Goal: Task Accomplishment & Management: Complete application form

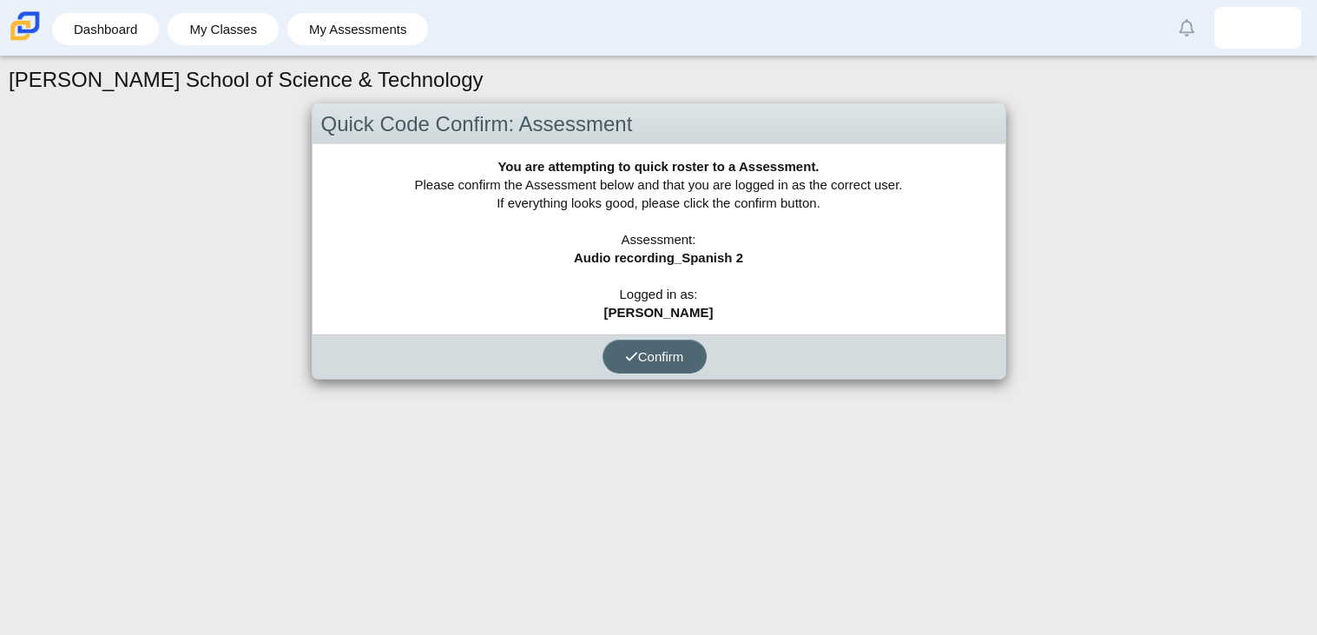
click at [629, 357] on use "submit" at bounding box center [631, 356] width 11 height 9
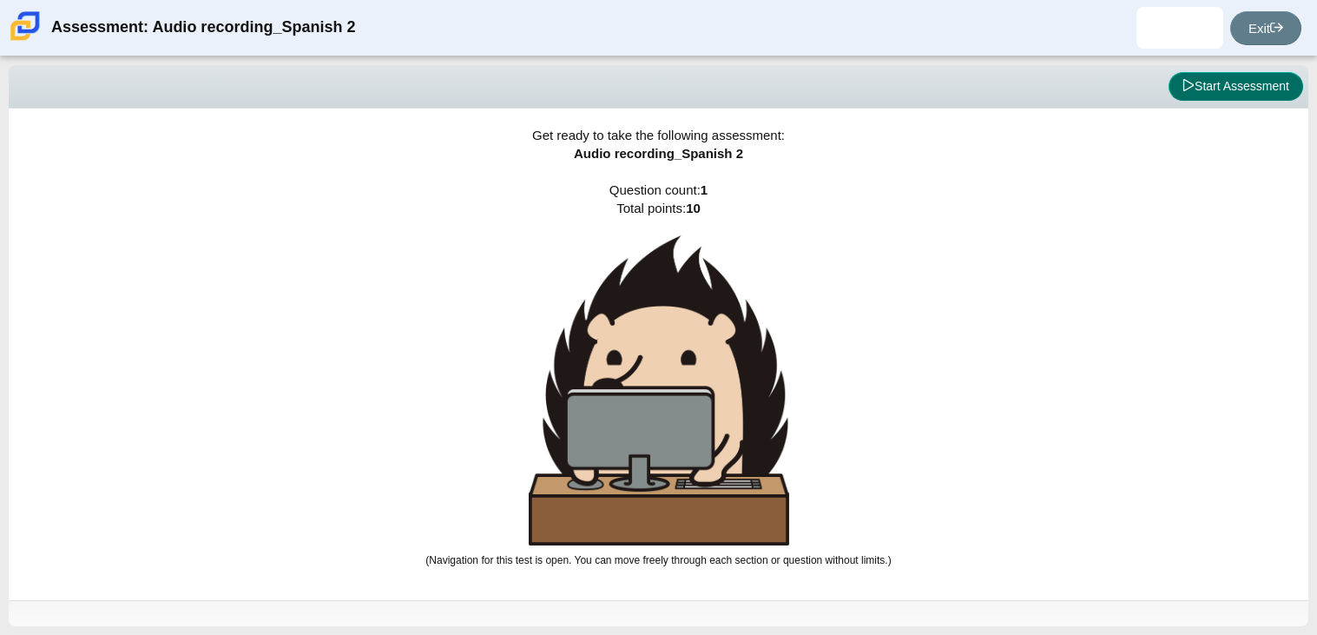
click at [1220, 73] on button "Start Assessment" at bounding box center [1236, 87] width 135 height 30
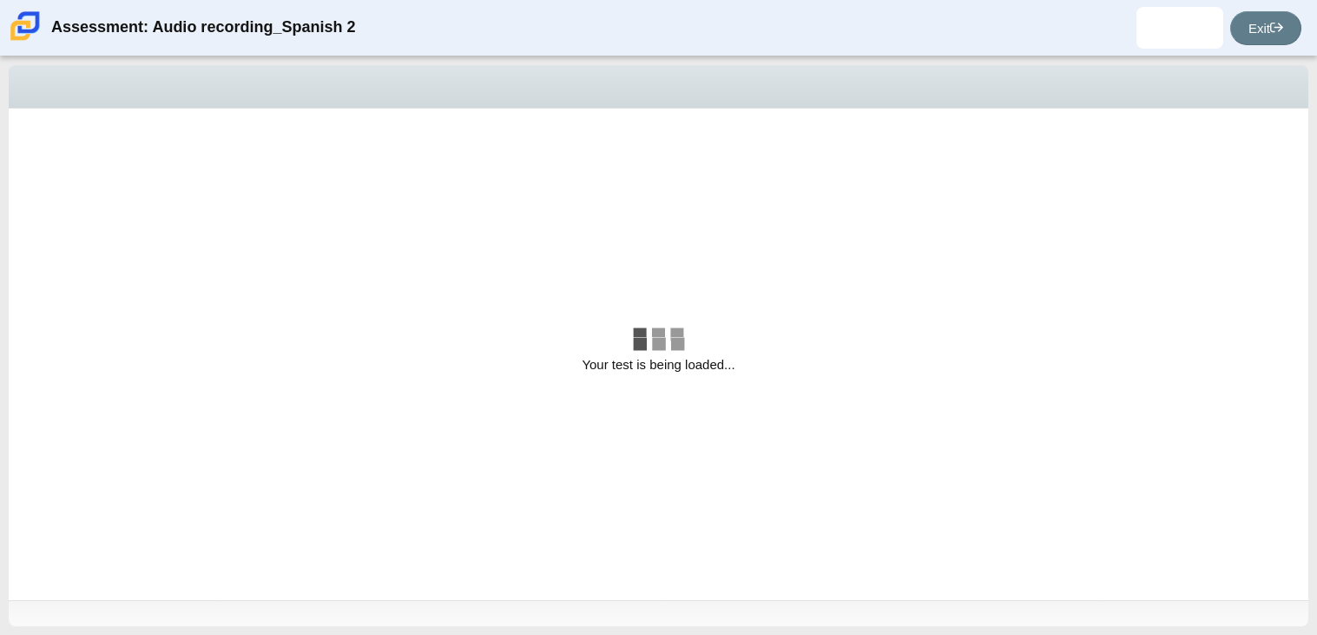
select select "629d6dd1-9675-4bc8-a65d-04cc20bcab32"
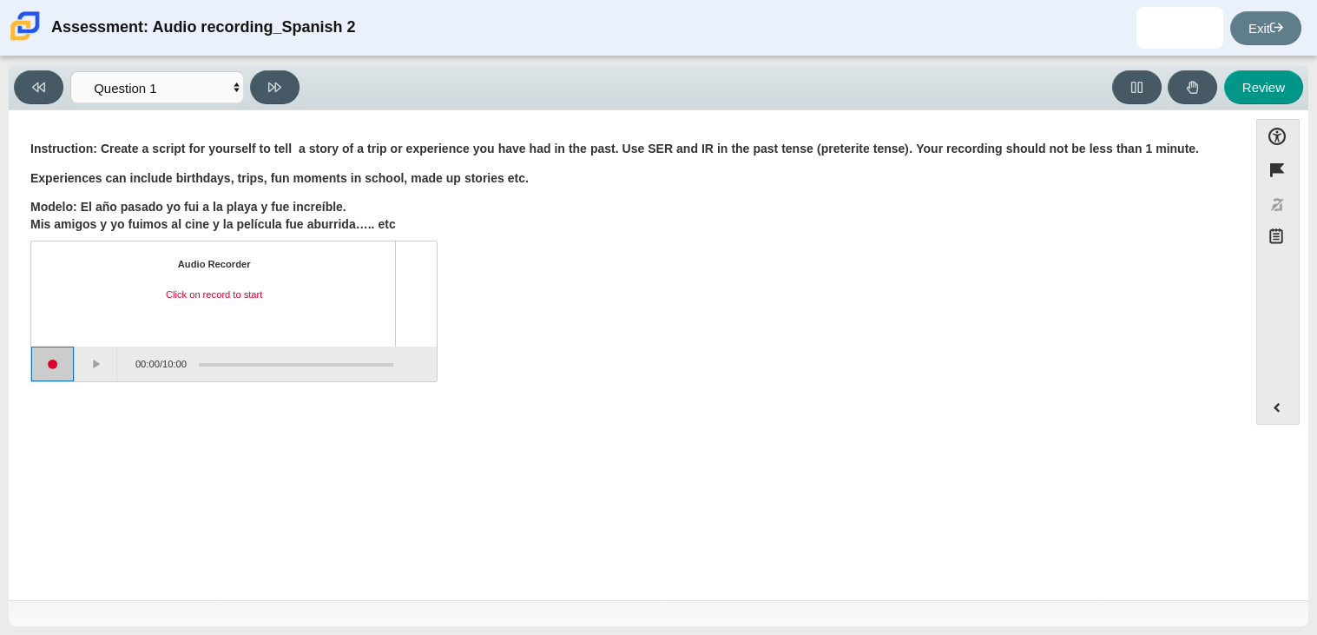
click at [42, 357] on button "Start recording" at bounding box center [52, 363] width 43 height 35
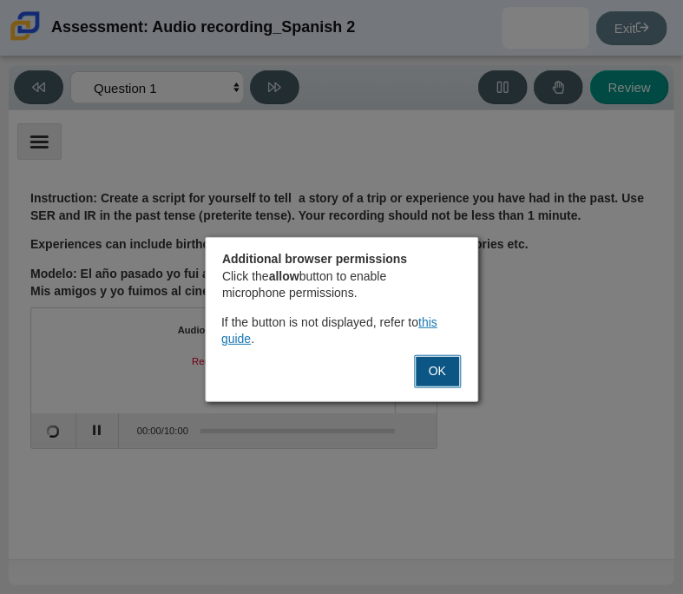
click at [441, 378] on button "OK" at bounding box center [437, 371] width 47 height 33
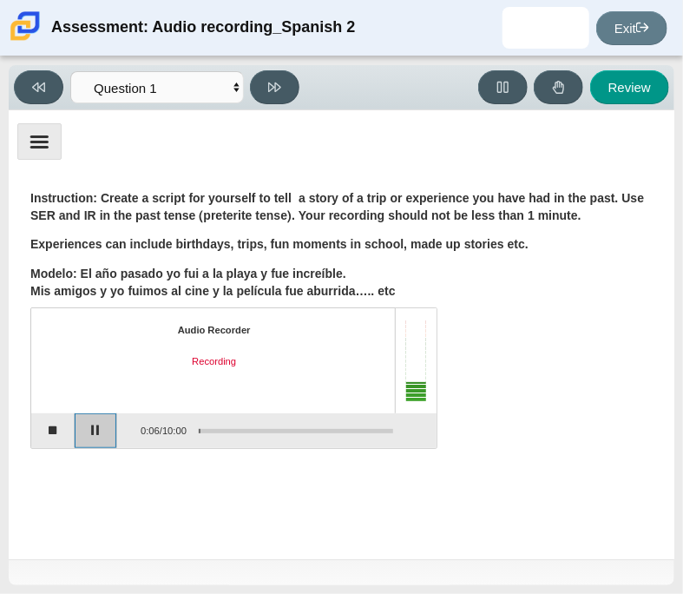
click at [98, 431] on button "Pause" at bounding box center [96, 430] width 43 height 35
click at [69, 431] on button "Stop recording" at bounding box center [52, 430] width 43 height 35
click at [262, 429] on div "Assessment items" at bounding box center [296, 430] width 194 height 3
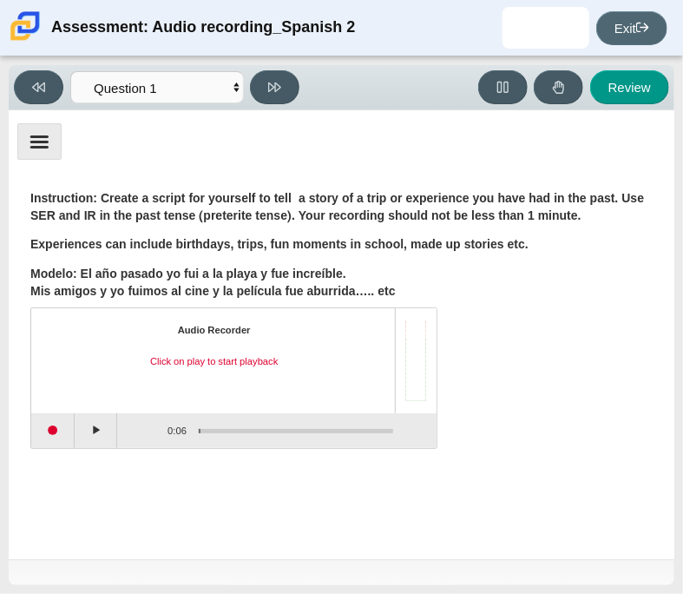
click at [621, 35] on link "Exit" at bounding box center [631, 28] width 71 height 34
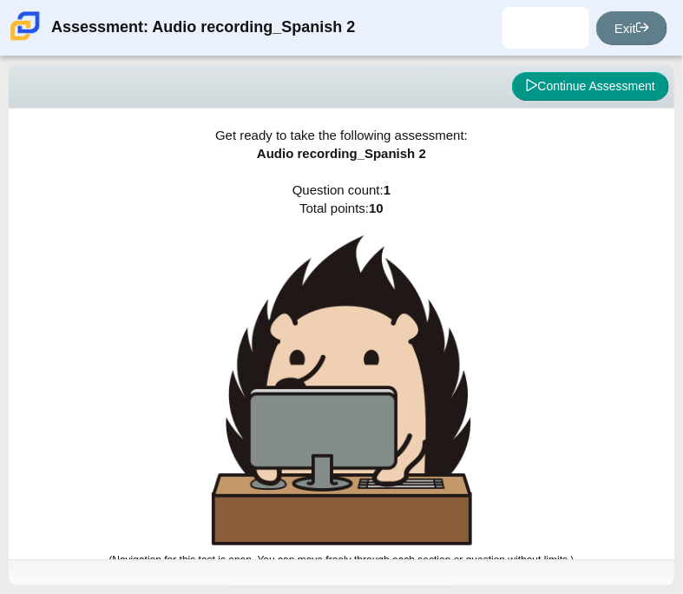
scroll to position [10, 0]
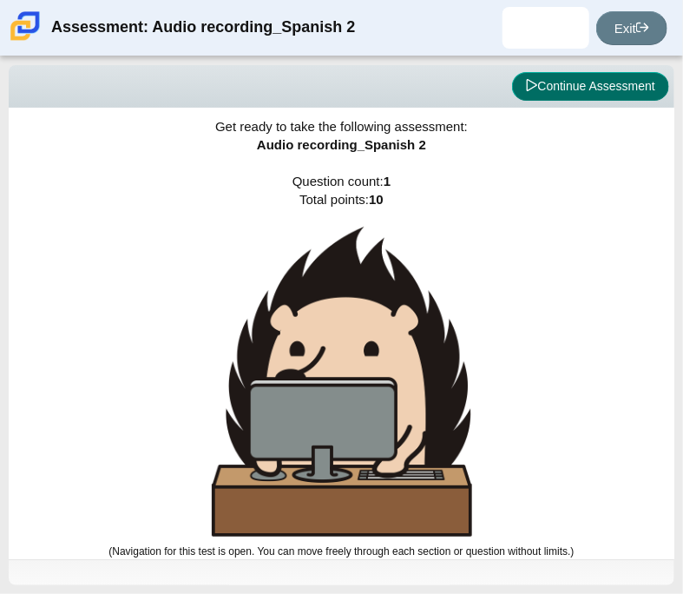
click at [551, 80] on button "Continue Assessment" at bounding box center [590, 87] width 157 height 30
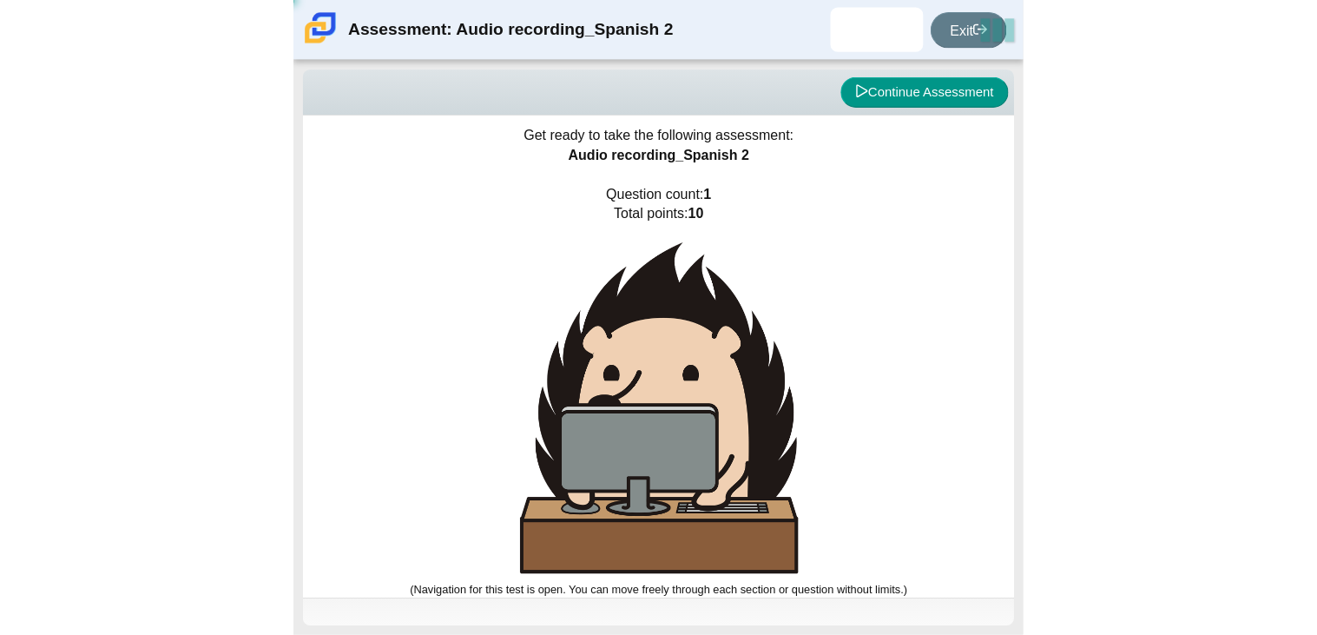
scroll to position [0, 0]
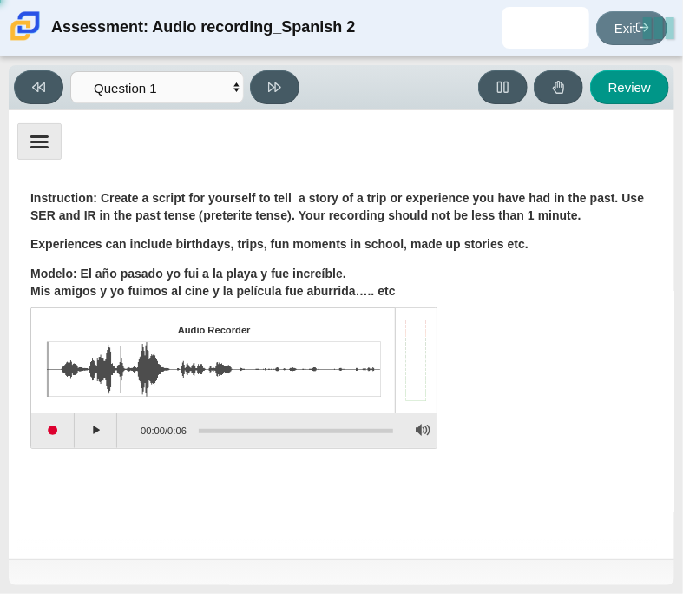
click at [345, 372] on img "Assessment items" at bounding box center [214, 369] width 334 height 55
drag, startPoint x: 406, startPoint y: 372, endPoint x: 440, endPoint y: 442, distance: 78.0
click at [440, 442] on div "Audio Recorder Click on play to start playback 00:00 / 0:06" at bounding box center [341, 380] width 622 height 136
click at [336, 517] on div "Question Instruction: Create a script for yourself to tell a story of a trip or…" at bounding box center [341, 362] width 649 height 379
click at [98, 440] on button "Play" at bounding box center [96, 430] width 43 height 35
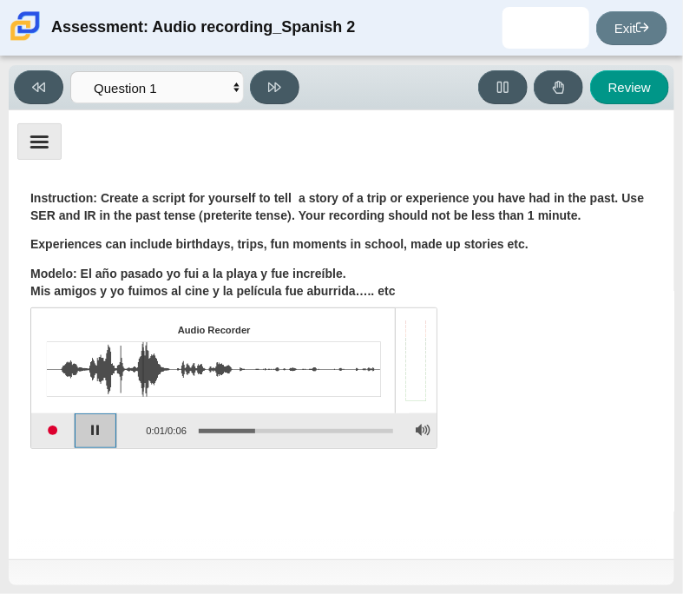
click at [93, 432] on button "Pause playback" at bounding box center [96, 430] width 43 height 35
click at [93, 432] on button "Continue playback" at bounding box center [96, 430] width 43 height 35
click at [110, 429] on button "Pause playback" at bounding box center [96, 430] width 43 height 35
click at [63, 427] on button "Start recording" at bounding box center [52, 430] width 43 height 35
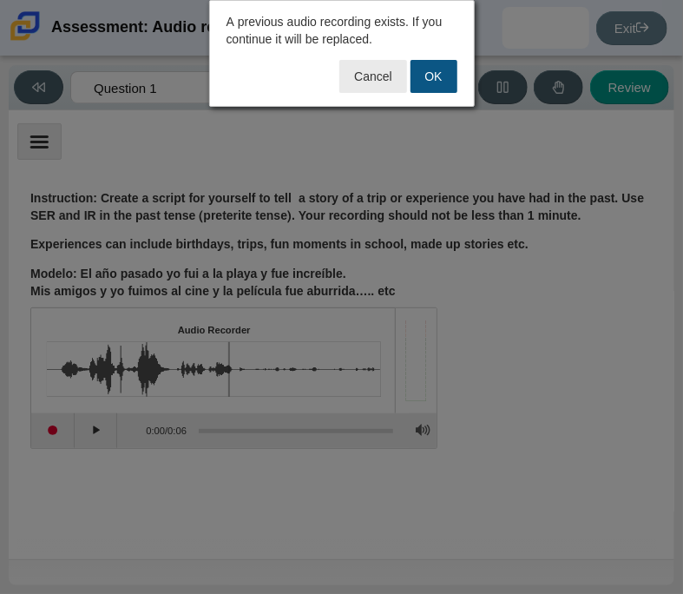
click at [438, 83] on button "OK" at bounding box center [434, 76] width 47 height 33
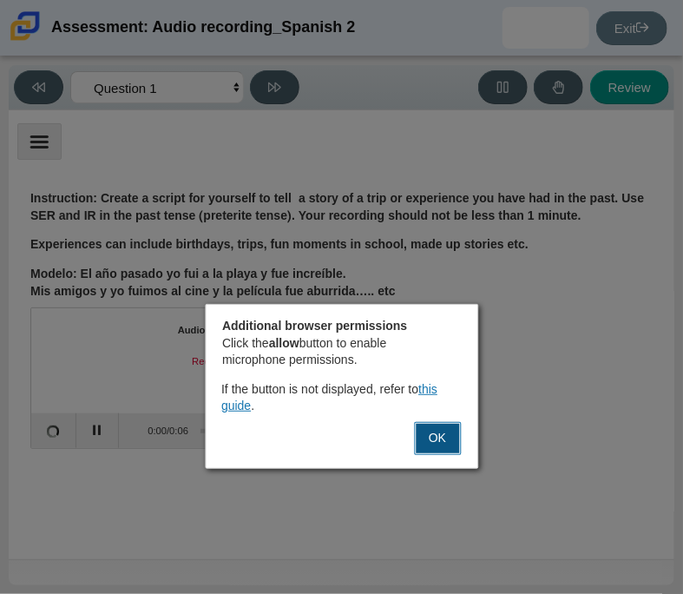
click at [446, 428] on button "OK" at bounding box center [437, 438] width 47 height 33
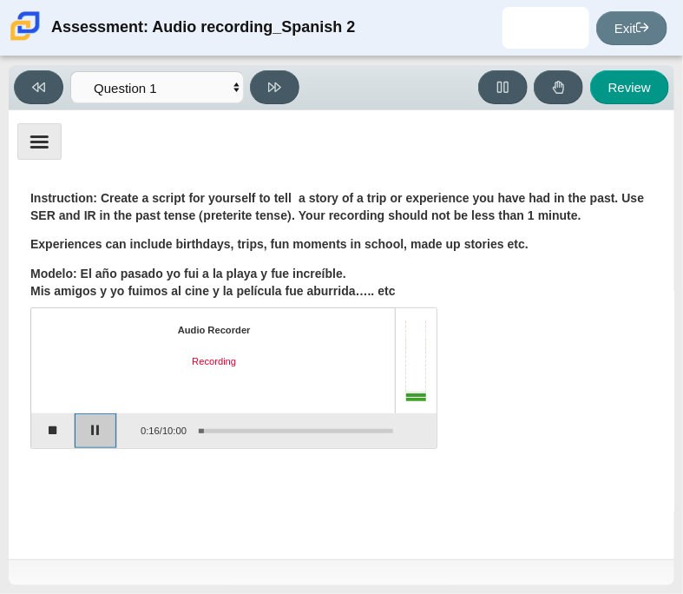
click at [94, 443] on button "Pause" at bounding box center [96, 430] width 43 height 35
click at [59, 431] on button "Stop recording" at bounding box center [52, 430] width 43 height 35
click at [62, 428] on button "Start recording" at bounding box center [52, 430] width 43 height 35
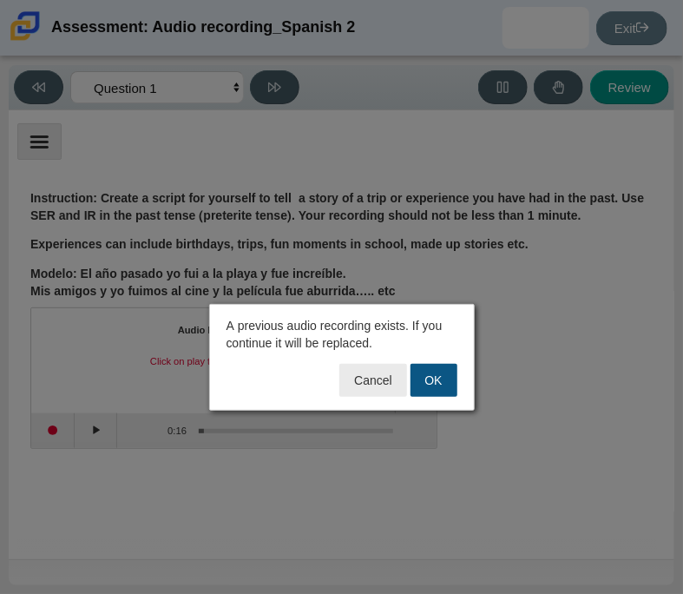
click at [417, 379] on button "OK" at bounding box center [434, 380] width 47 height 33
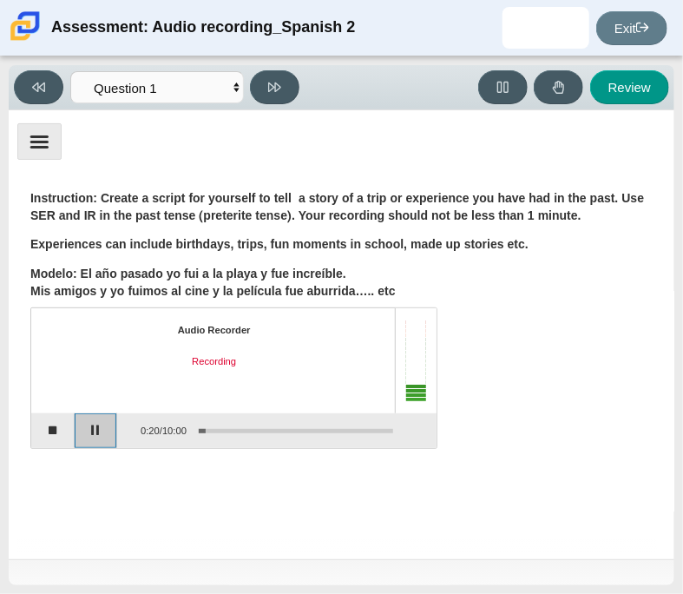
click at [88, 443] on button "Pause" at bounding box center [96, 430] width 43 height 35
click at [63, 436] on button "Stop recording" at bounding box center [52, 430] width 43 height 35
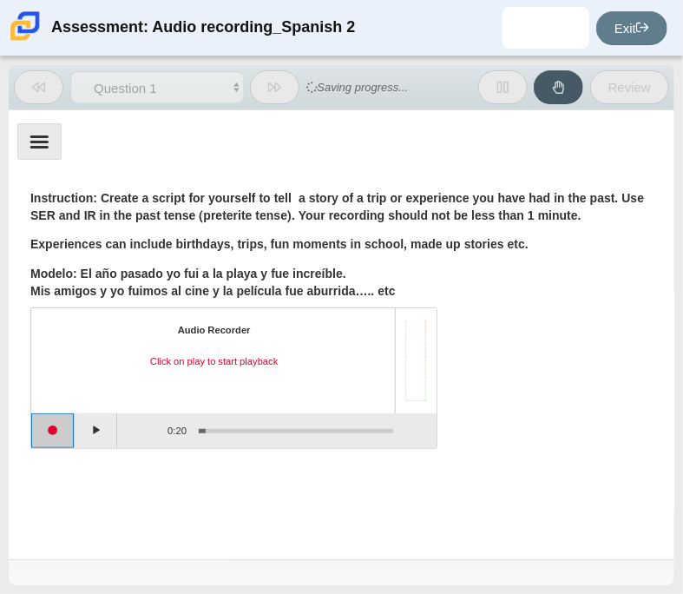
click at [65, 436] on button "Start recording" at bounding box center [52, 430] width 43 height 35
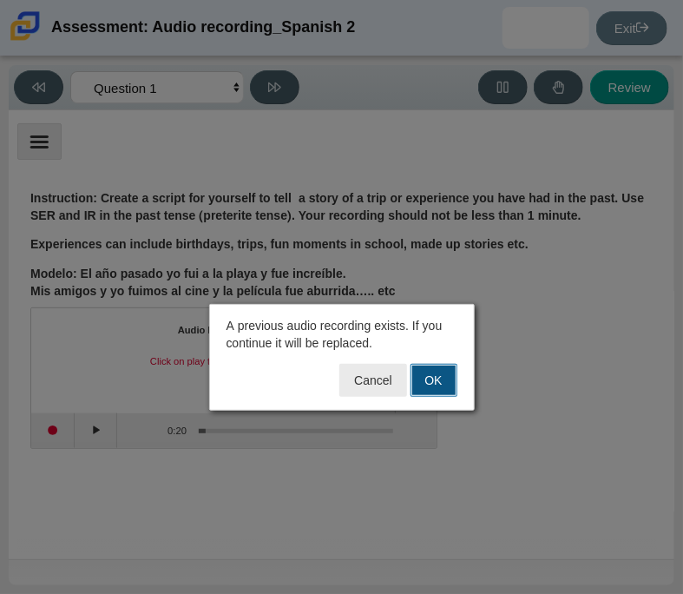
click at [449, 376] on button "OK" at bounding box center [434, 380] width 47 height 33
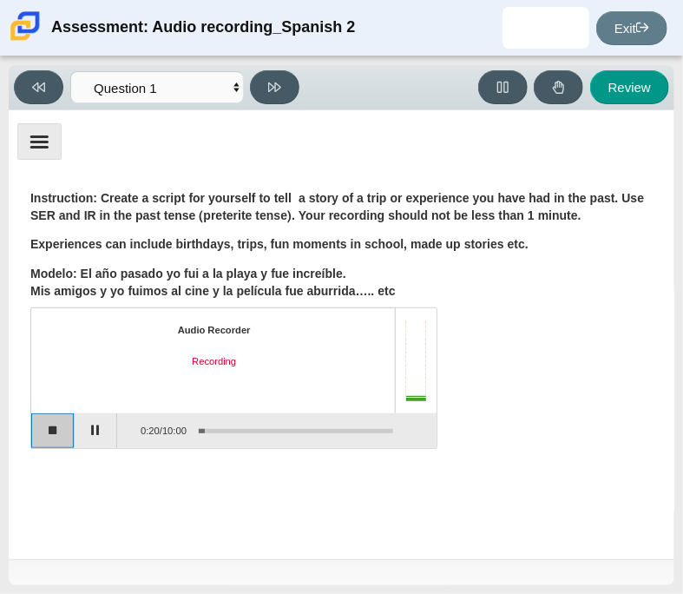
click at [49, 421] on button "Stop recording" at bounding box center [52, 430] width 43 height 35
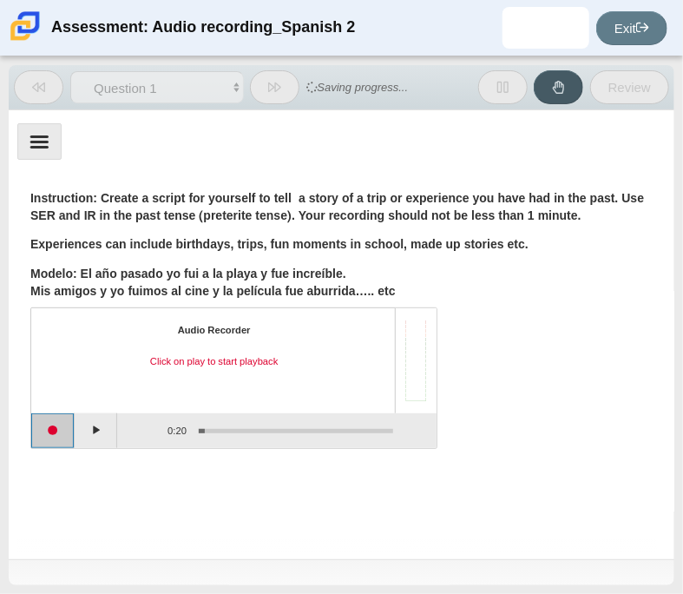
click at [67, 426] on button "Start recording" at bounding box center [52, 430] width 43 height 35
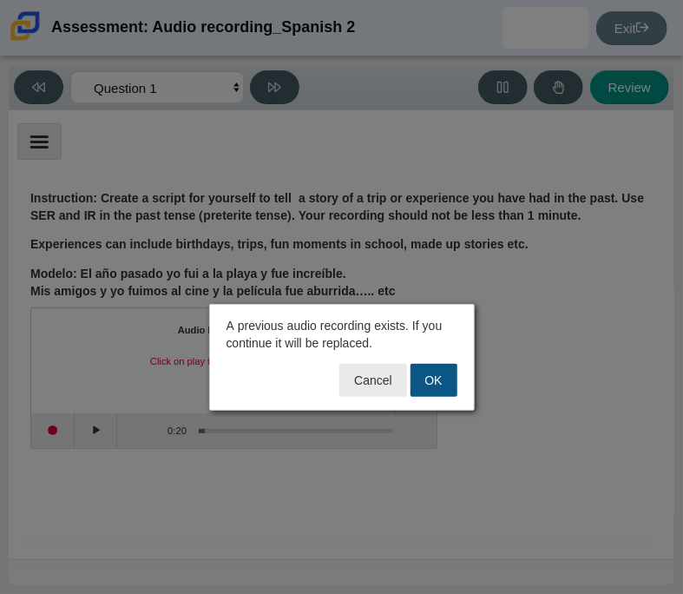
click at [425, 376] on button "OK" at bounding box center [434, 380] width 47 height 33
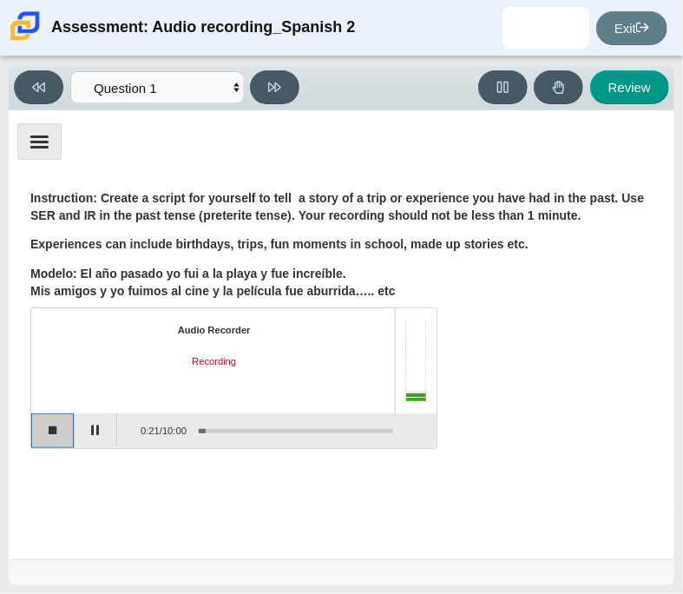
click at [63, 440] on button "Stop recording" at bounding box center [52, 430] width 43 height 35
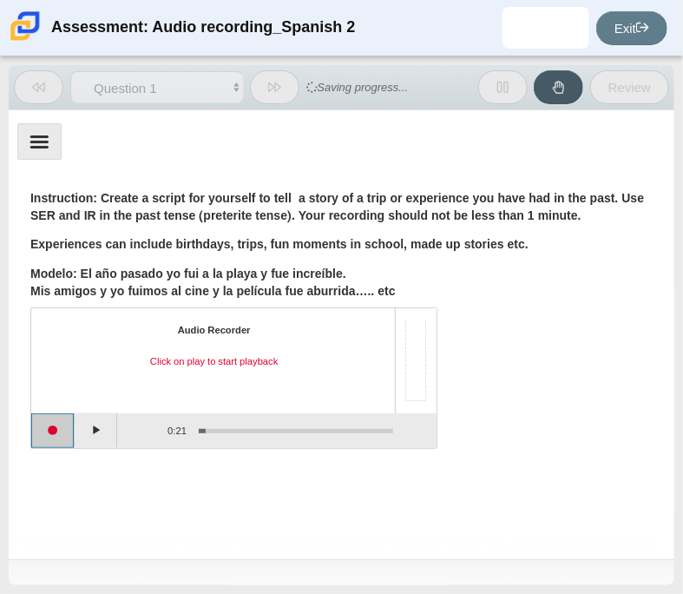
click at [68, 438] on button "Start recording" at bounding box center [52, 430] width 43 height 35
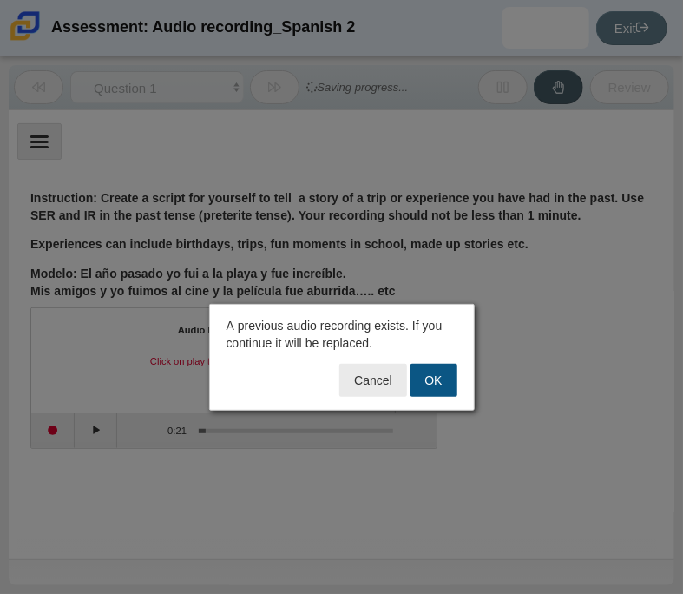
click at [438, 389] on button "OK" at bounding box center [434, 380] width 47 height 33
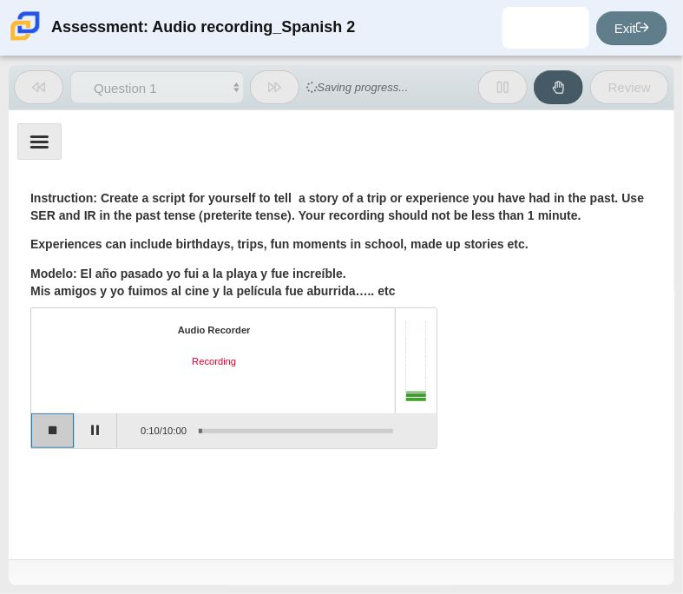
click at [63, 438] on button "Stop recording" at bounding box center [52, 430] width 43 height 35
click at [68, 438] on button "Start recording" at bounding box center [52, 430] width 43 height 35
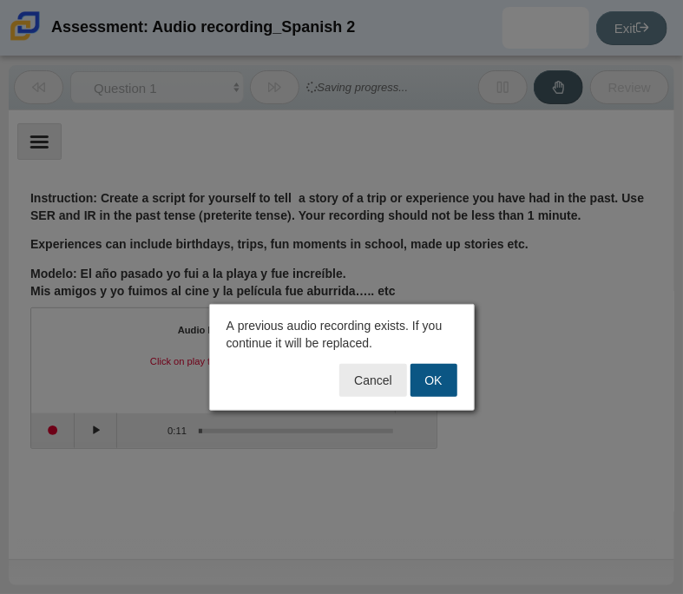
click at [436, 380] on button "OK" at bounding box center [434, 380] width 47 height 33
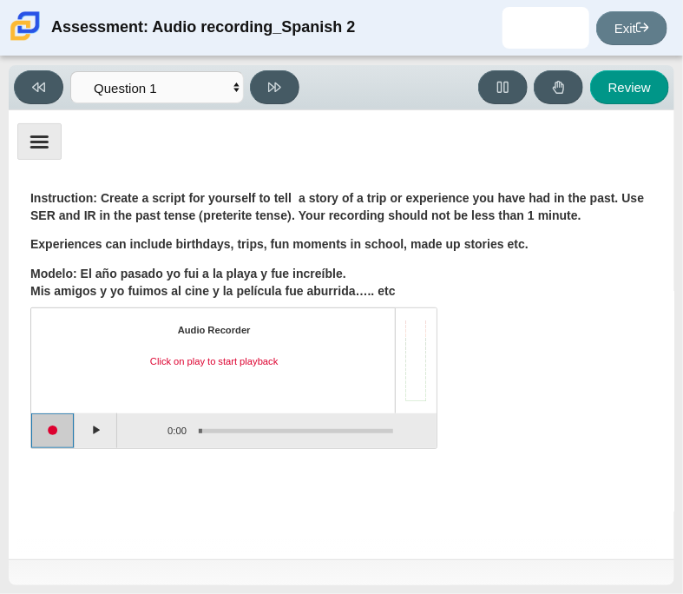
click at [52, 443] on button "Start recording" at bounding box center [52, 430] width 43 height 35
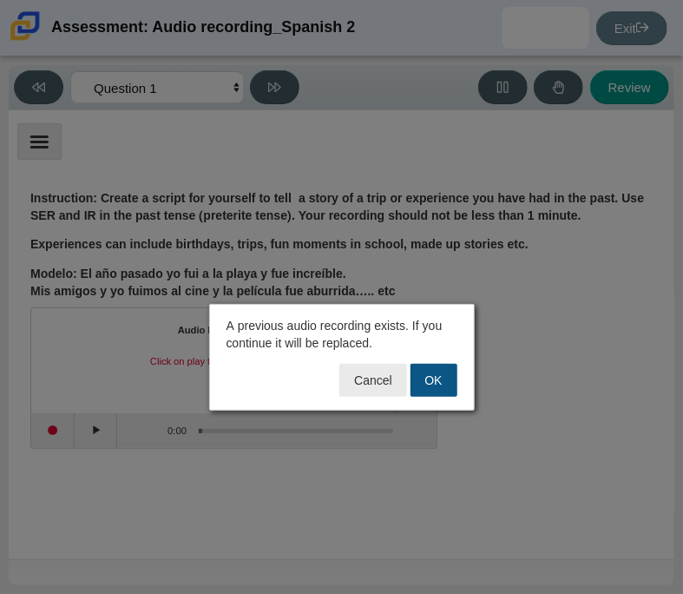
click at [437, 367] on button "OK" at bounding box center [434, 380] width 47 height 33
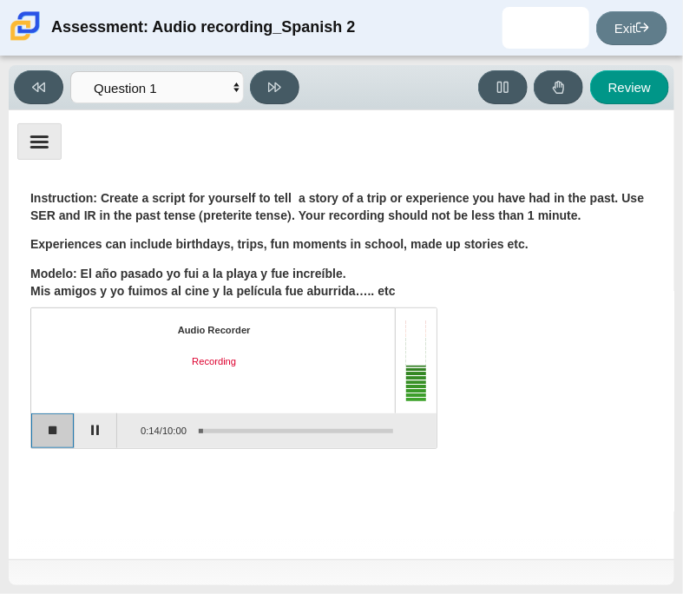
click at [58, 425] on button "Stop recording" at bounding box center [52, 430] width 43 height 35
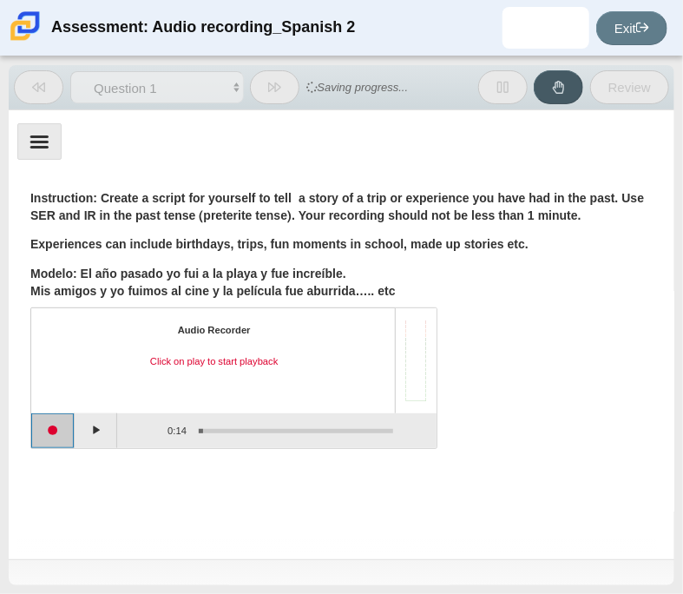
click at [63, 431] on button "Start recording" at bounding box center [52, 430] width 43 height 35
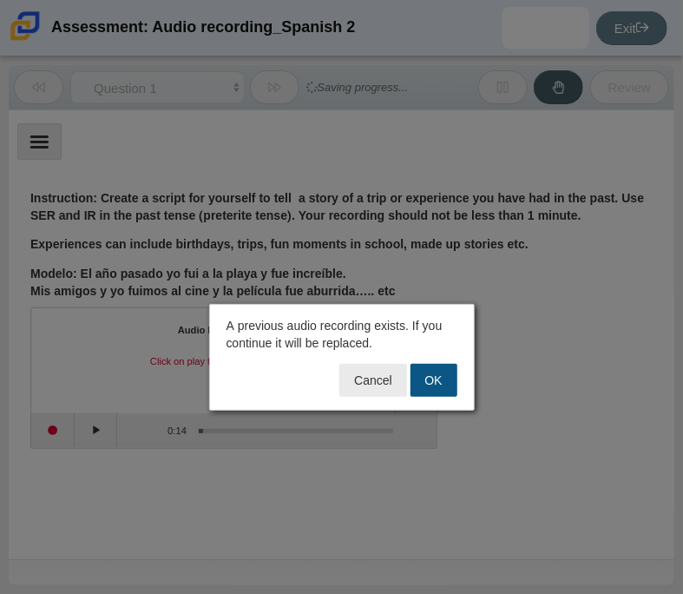
click at [441, 369] on button "OK" at bounding box center [434, 380] width 47 height 33
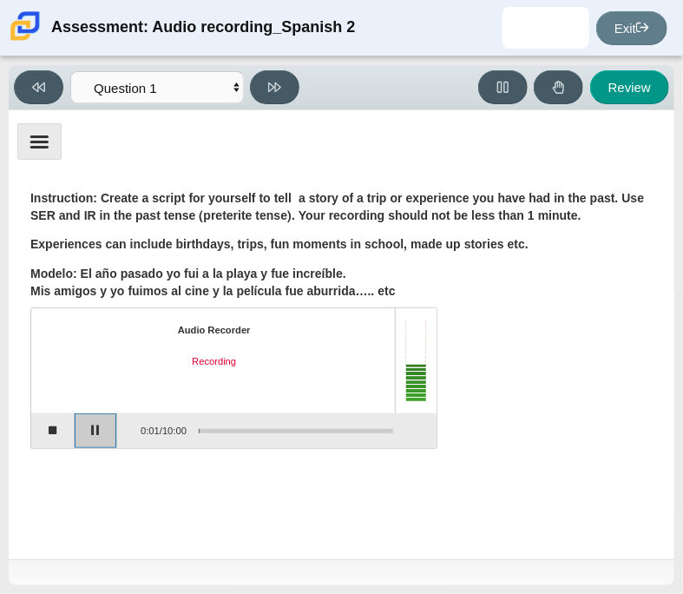
click at [89, 432] on button "Pause" at bounding box center [96, 430] width 43 height 35
click at [65, 430] on button "Stop recording" at bounding box center [52, 430] width 43 height 35
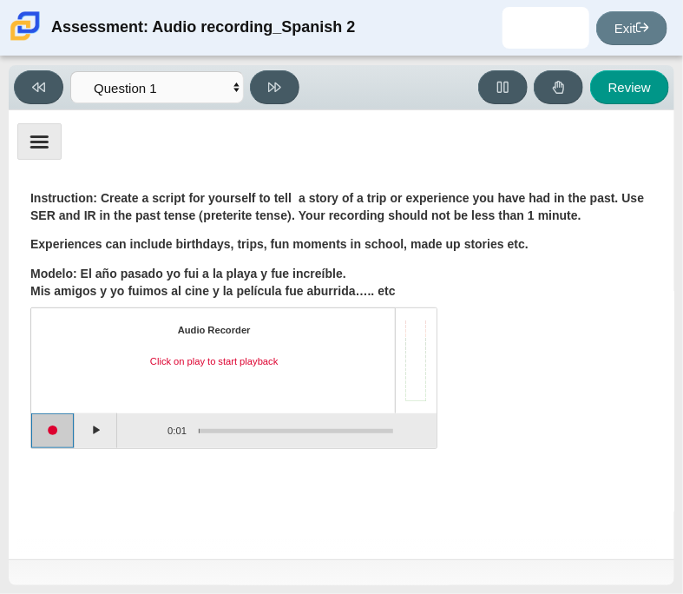
click at [63, 431] on button "Start recording" at bounding box center [52, 430] width 43 height 35
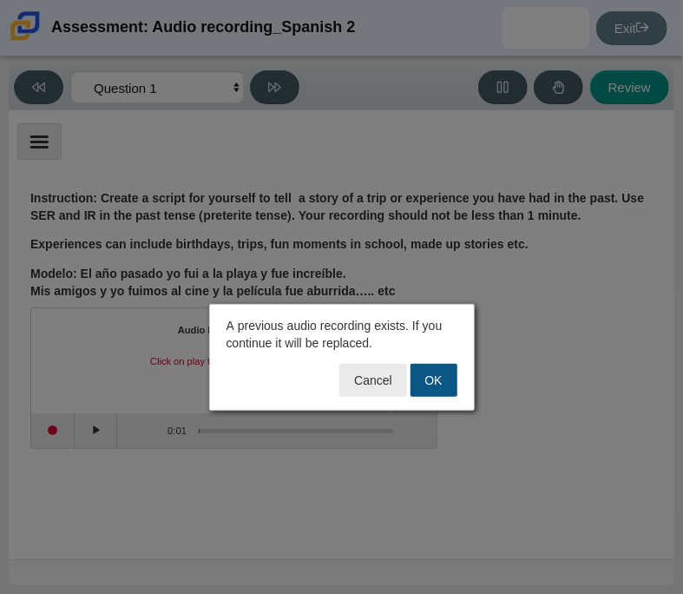
click at [431, 377] on button "OK" at bounding box center [434, 380] width 47 height 33
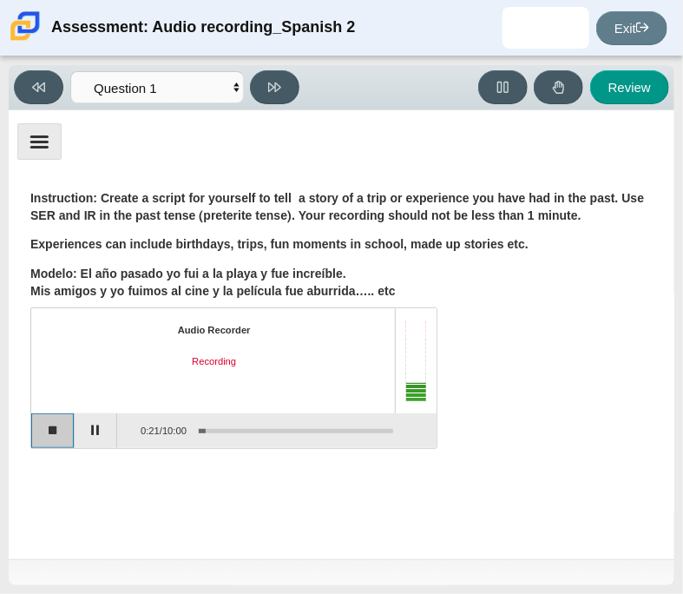
click at [46, 439] on button "Stop recording" at bounding box center [52, 430] width 43 height 35
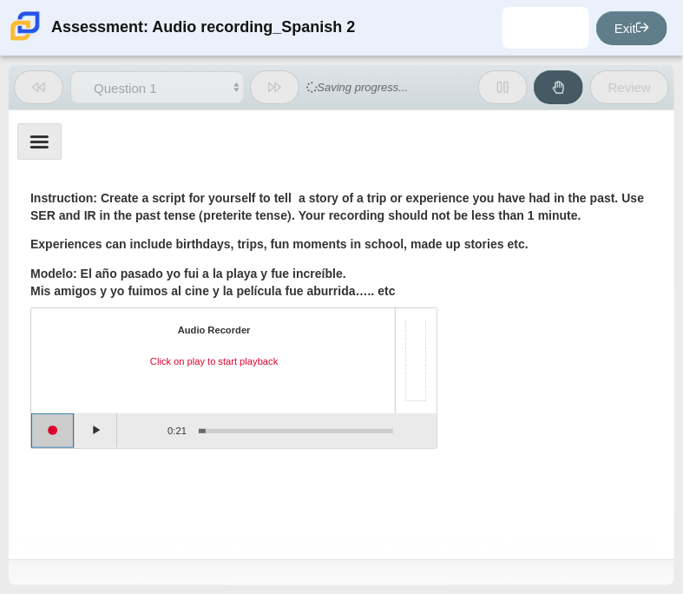
click at [65, 439] on button "Start recording" at bounding box center [52, 430] width 43 height 35
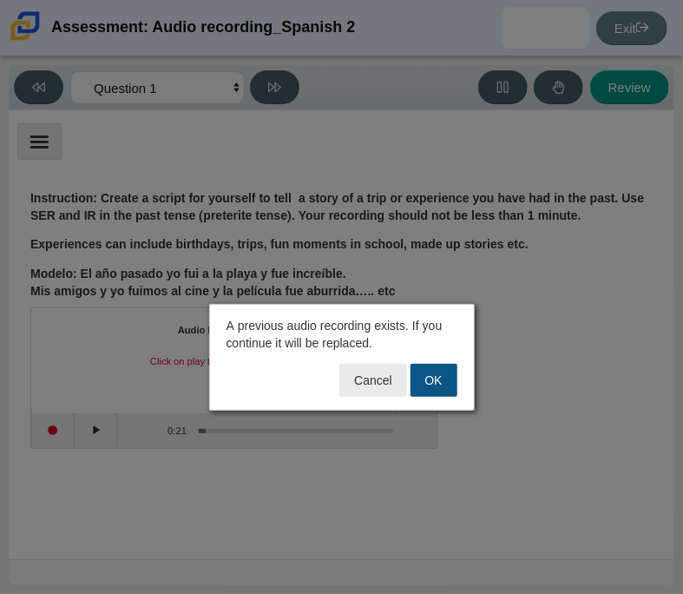
click at [438, 372] on button "OK" at bounding box center [434, 380] width 47 height 33
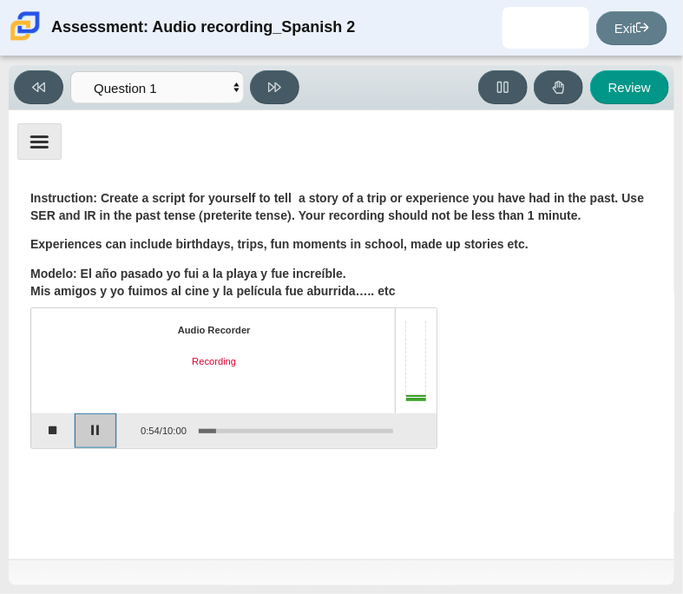
click at [92, 424] on button "Pause" at bounding box center [96, 430] width 43 height 35
click at [216, 371] on div "Audio Recorder Recording paused" at bounding box center [214, 360] width 334 height 73
click at [629, 102] on button "Review" at bounding box center [629, 87] width 79 height 34
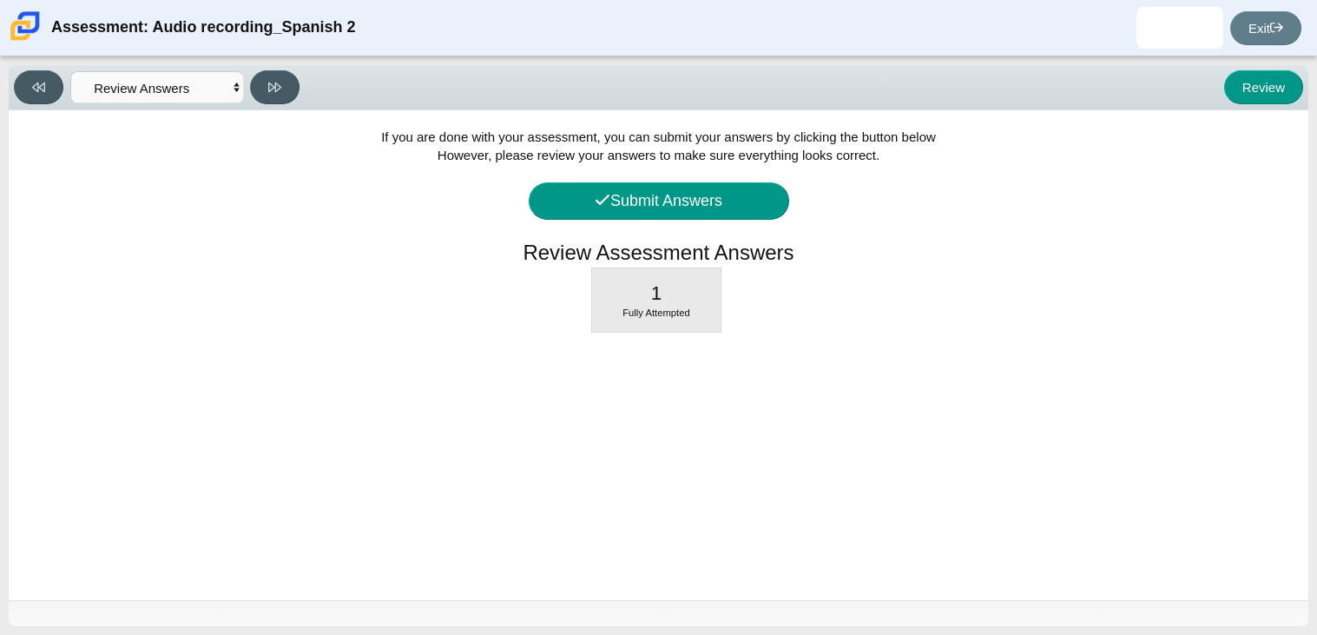
click at [584, 232] on div "If you are done with your assessment, you can submit your answers by clicking t…" at bounding box center [659, 355] width 1300 height 490
click at [640, 283] on div "1 Fully Attempted" at bounding box center [656, 299] width 128 height 63
select select "629d6dd1-9675-4bc8-a65d-04cc20bcab32"
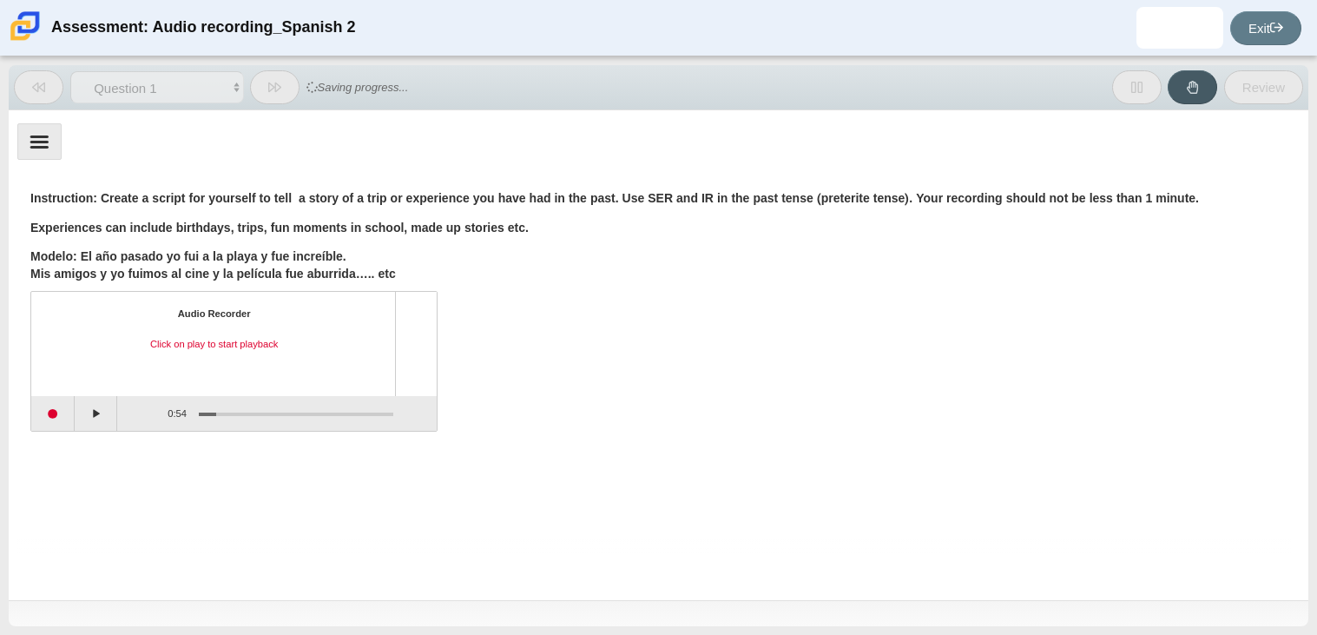
click at [661, 365] on div "Audio Recorder Click on play to start playback 0:54 / 0:54" at bounding box center [658, 363] width 1256 height 136
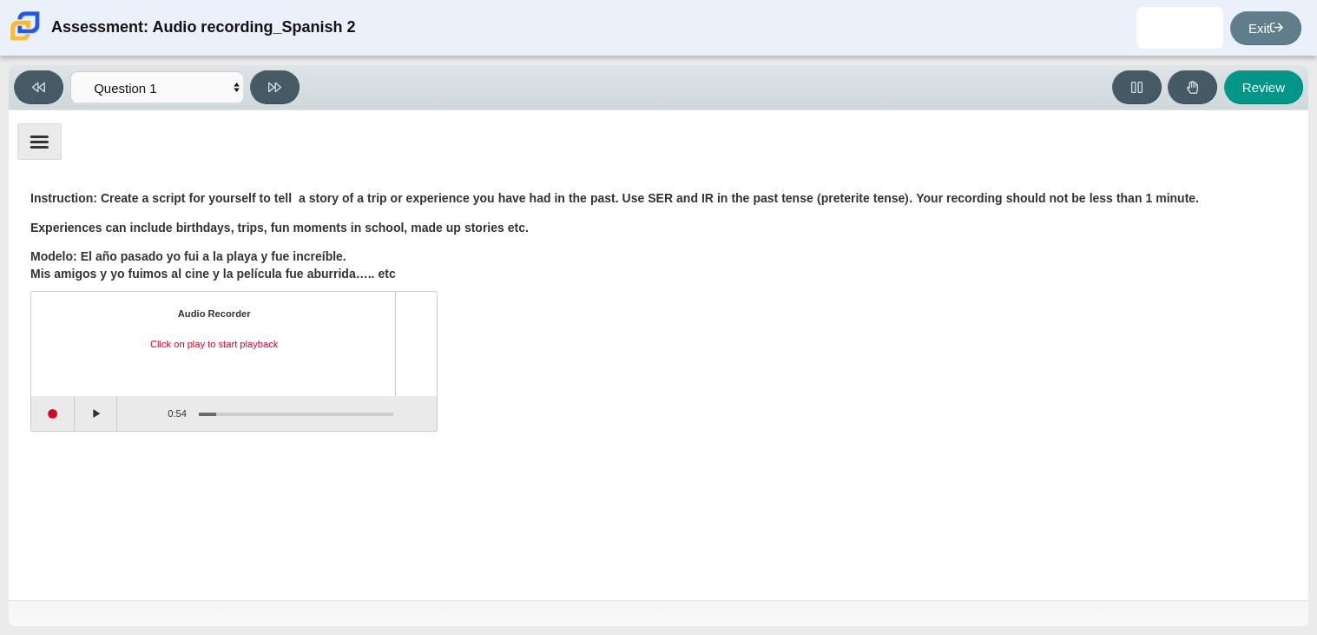
click at [515, 379] on div "Audio Recorder Click on play to start playback 0:54 / 0:54" at bounding box center [658, 363] width 1256 height 136
click at [58, 409] on button "Start recording" at bounding box center [52, 413] width 43 height 35
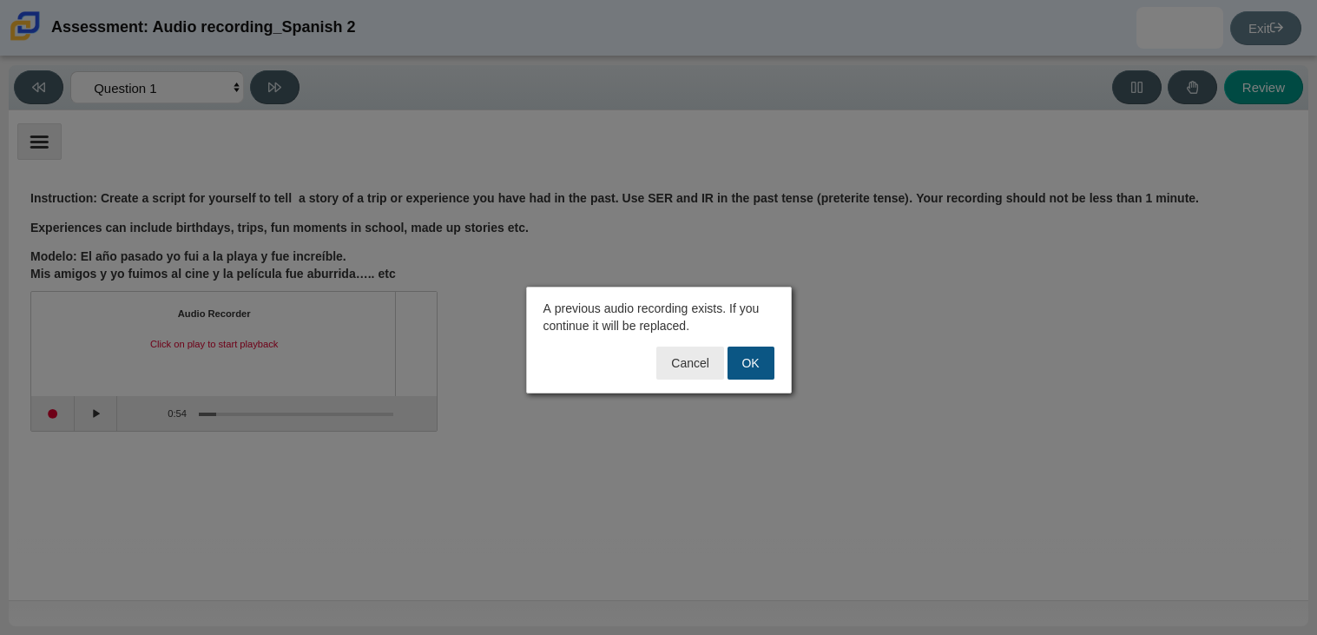
click at [682, 368] on button "OK" at bounding box center [751, 362] width 47 height 33
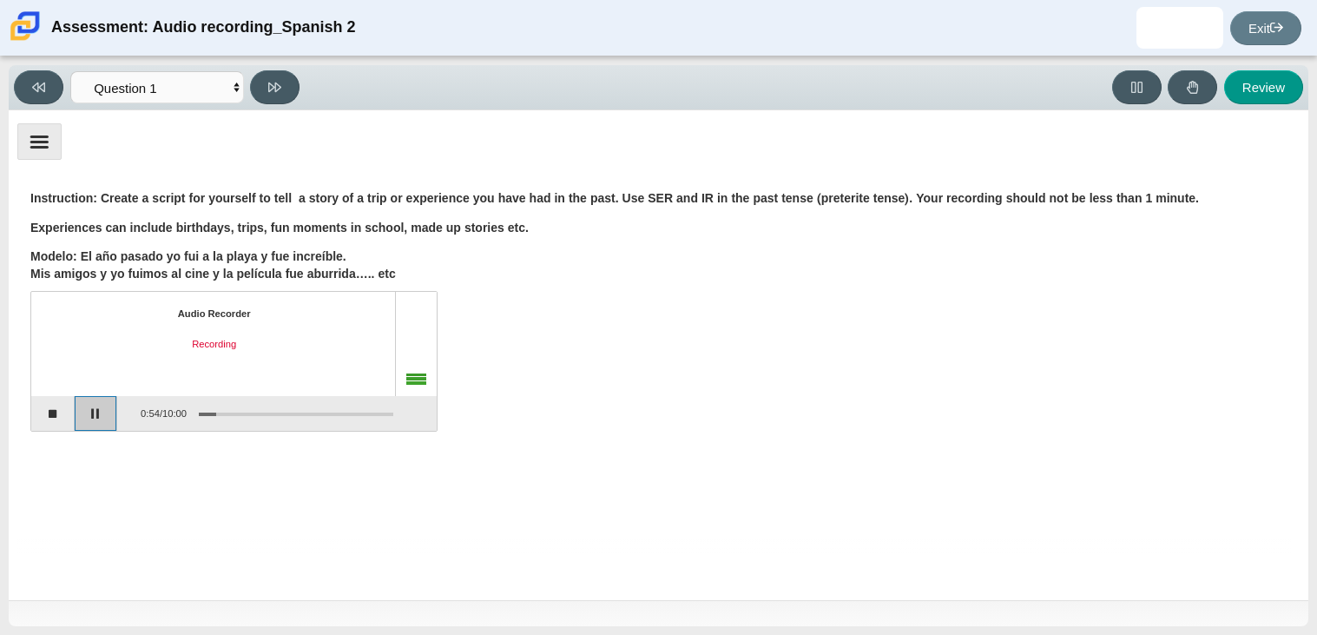
click at [102, 412] on button "Pause" at bounding box center [96, 413] width 43 height 35
click at [82, 411] on button "Continue recording" at bounding box center [96, 413] width 43 height 35
click at [66, 411] on button "Stop recording" at bounding box center [52, 413] width 43 height 35
click at [63, 418] on button "Start recording" at bounding box center [52, 413] width 43 height 35
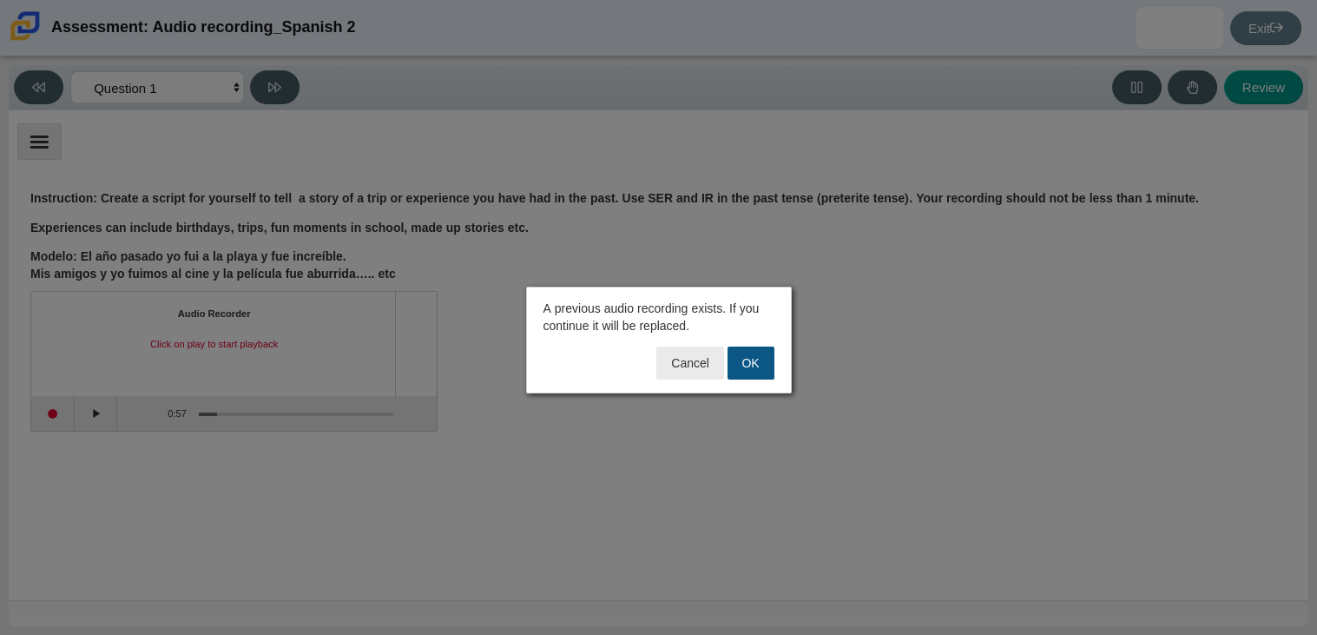
click at [682, 370] on button "OK" at bounding box center [751, 362] width 47 height 33
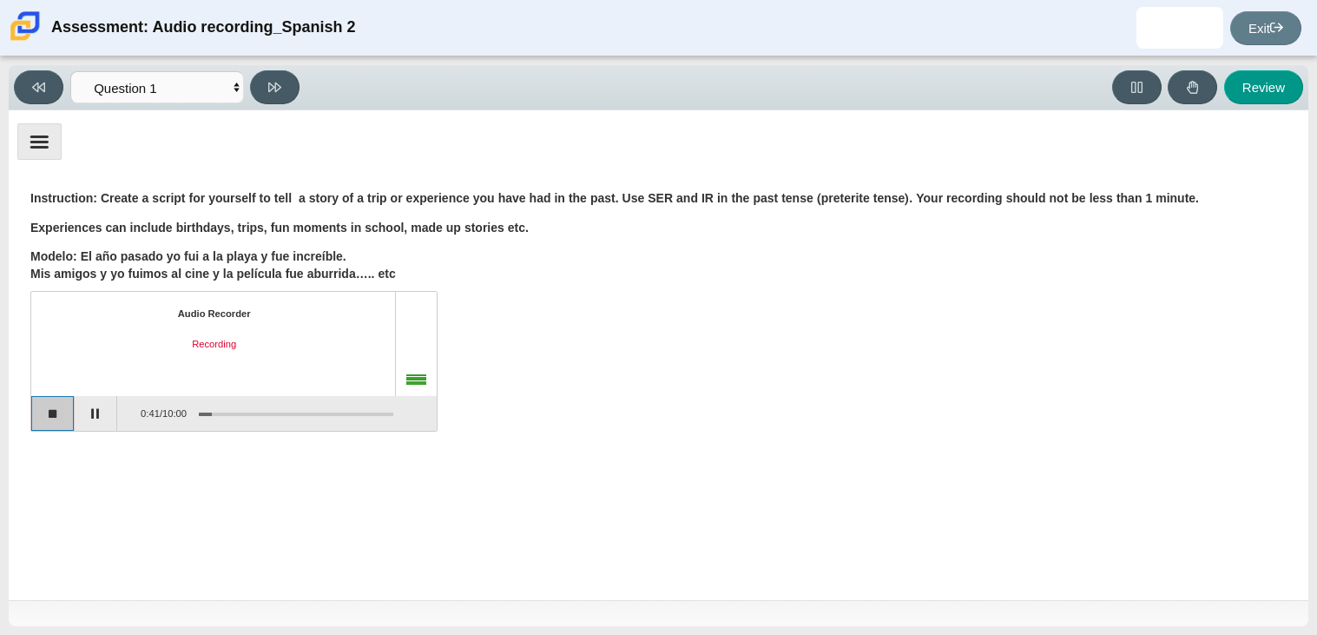
click at [56, 415] on button "Stop recording" at bounding box center [52, 413] width 43 height 35
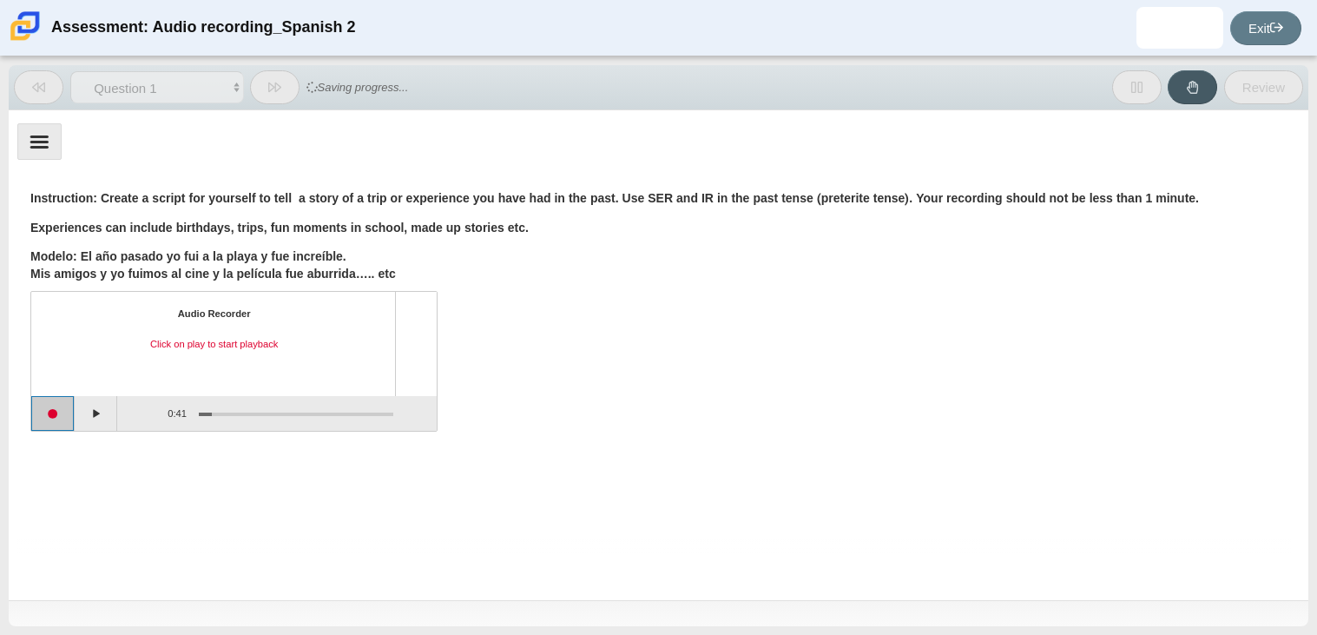
click at [65, 414] on button "Start recording" at bounding box center [52, 413] width 43 height 35
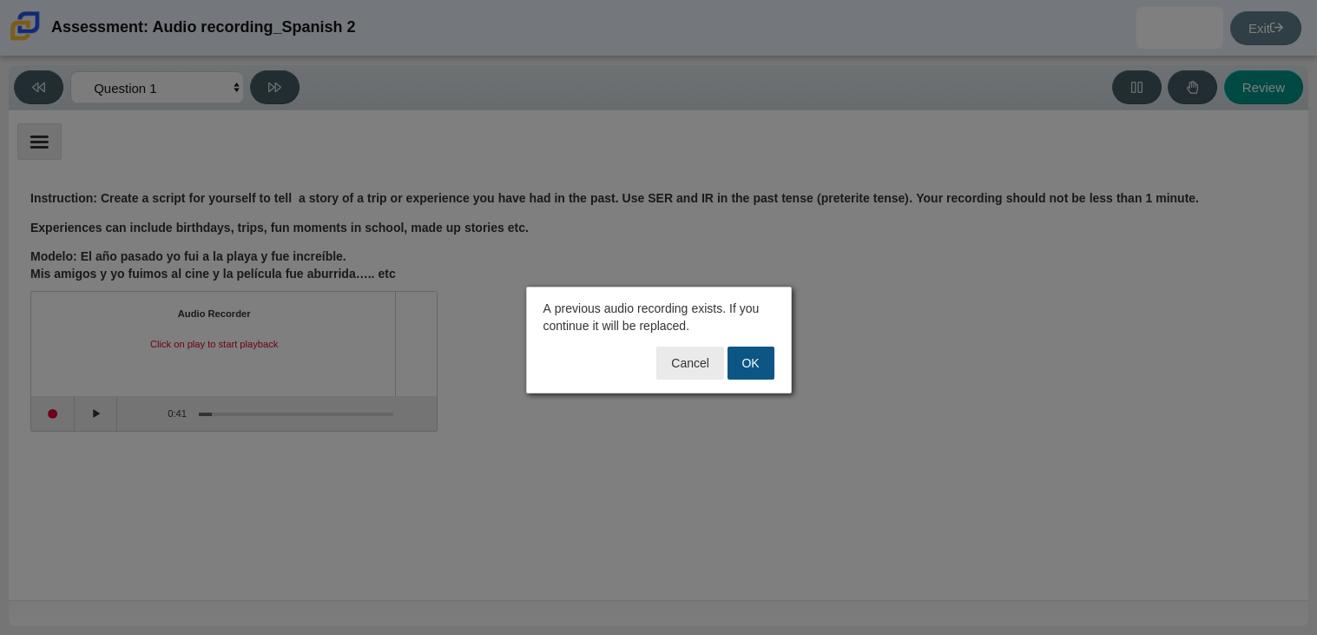
click at [682, 359] on button "OK" at bounding box center [751, 362] width 47 height 33
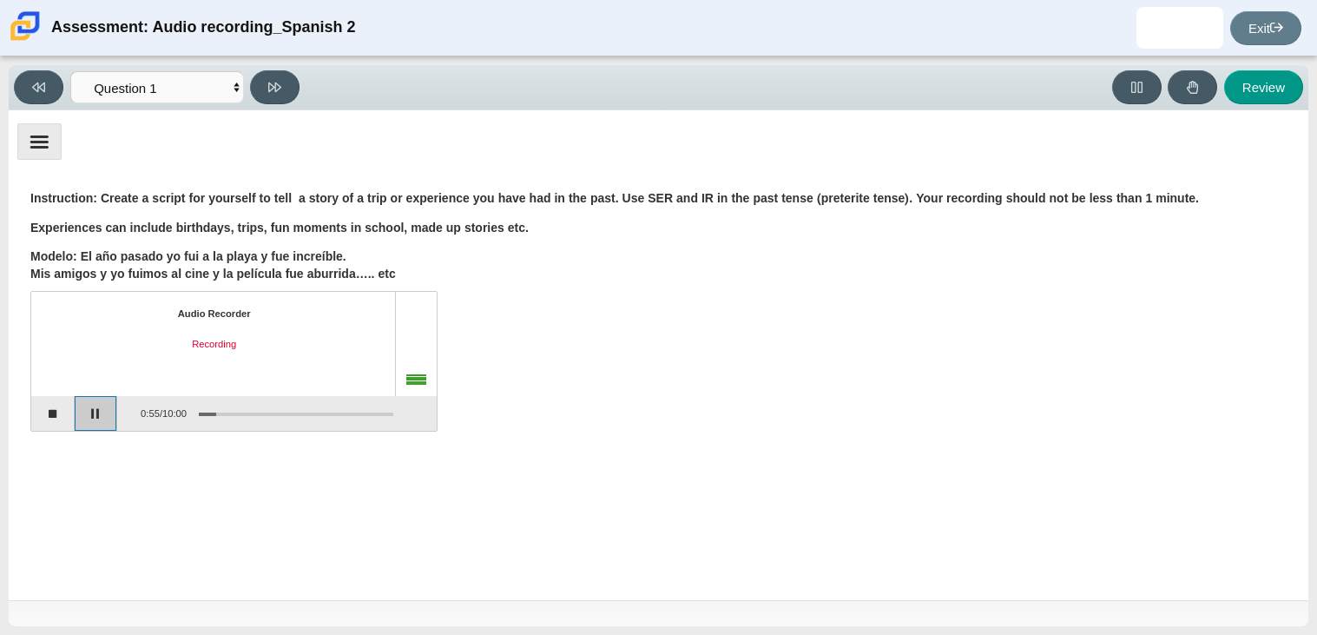
click at [112, 412] on button "Pause" at bounding box center [96, 413] width 43 height 35
click at [65, 418] on button "Stop recording" at bounding box center [52, 413] width 43 height 35
click at [60, 414] on button "Start recording" at bounding box center [52, 413] width 43 height 35
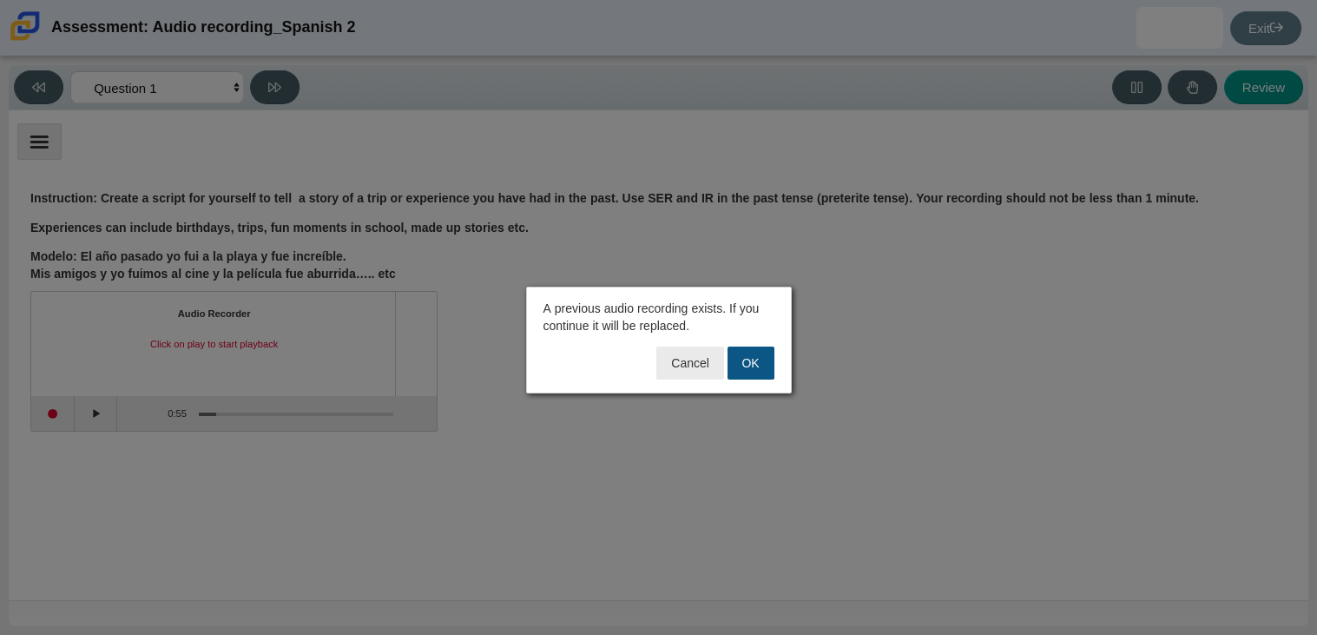
click at [682, 370] on button "OK" at bounding box center [751, 362] width 47 height 33
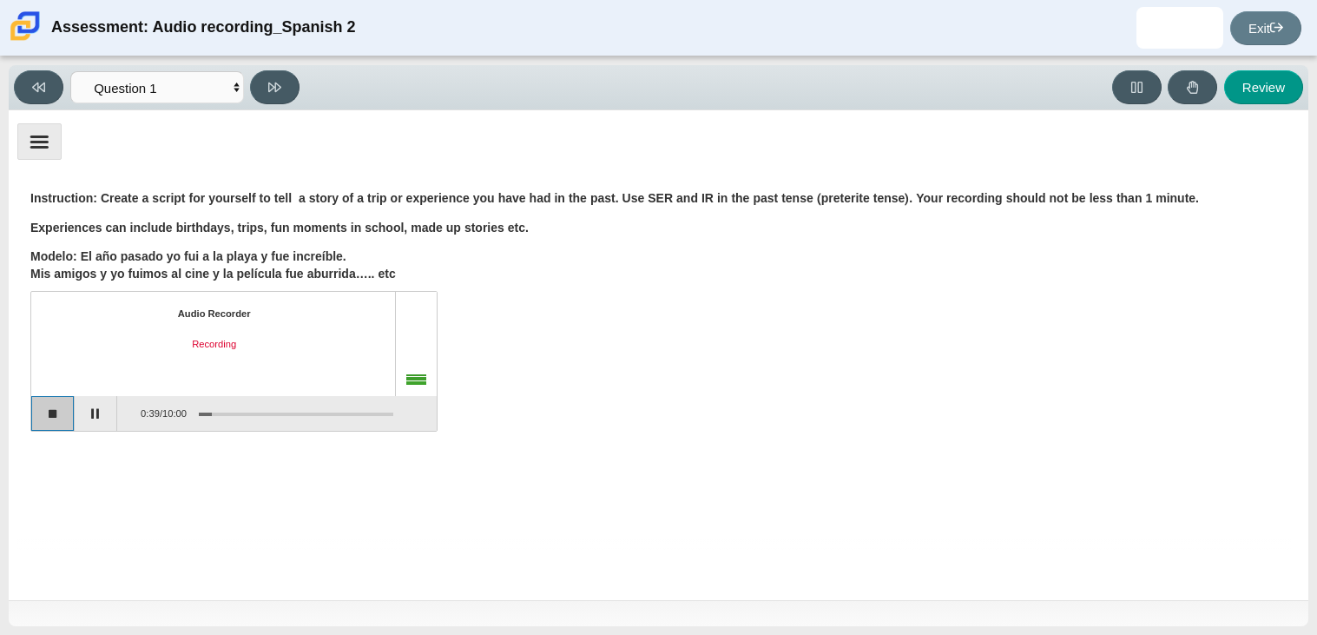
click at [39, 405] on button "Stop recording" at bounding box center [52, 413] width 43 height 35
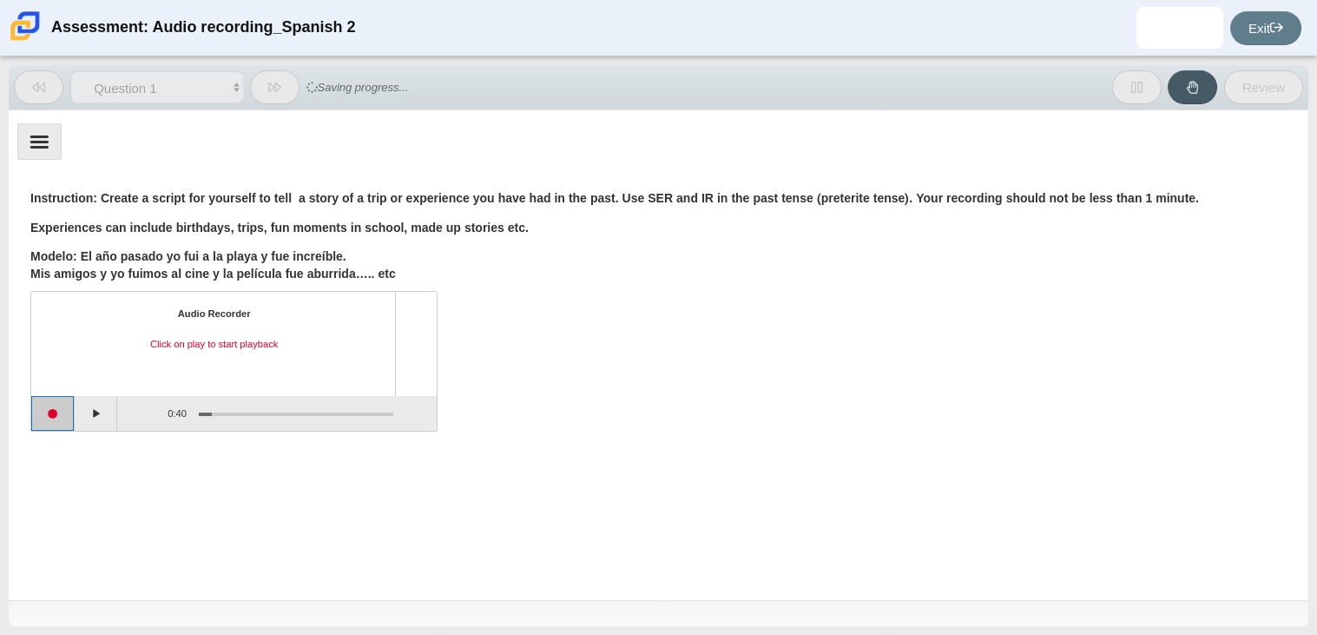
click at [53, 405] on button "Start recording" at bounding box center [52, 413] width 43 height 35
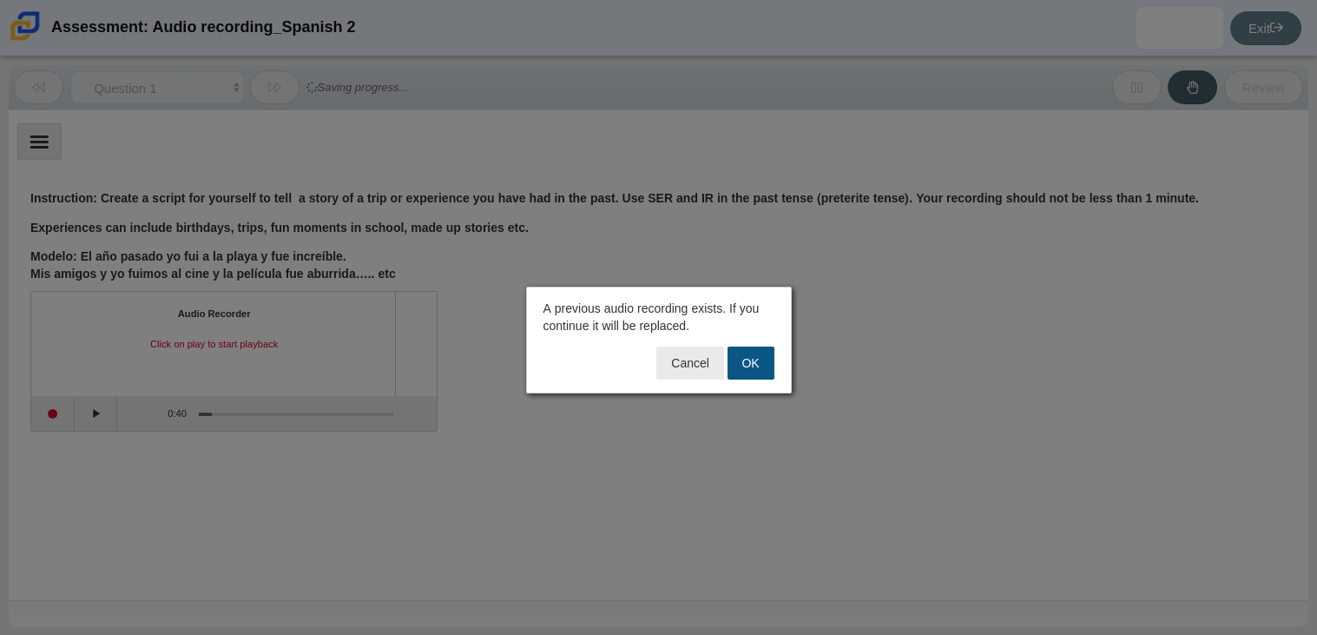
click at [682, 365] on button "OK" at bounding box center [751, 362] width 47 height 33
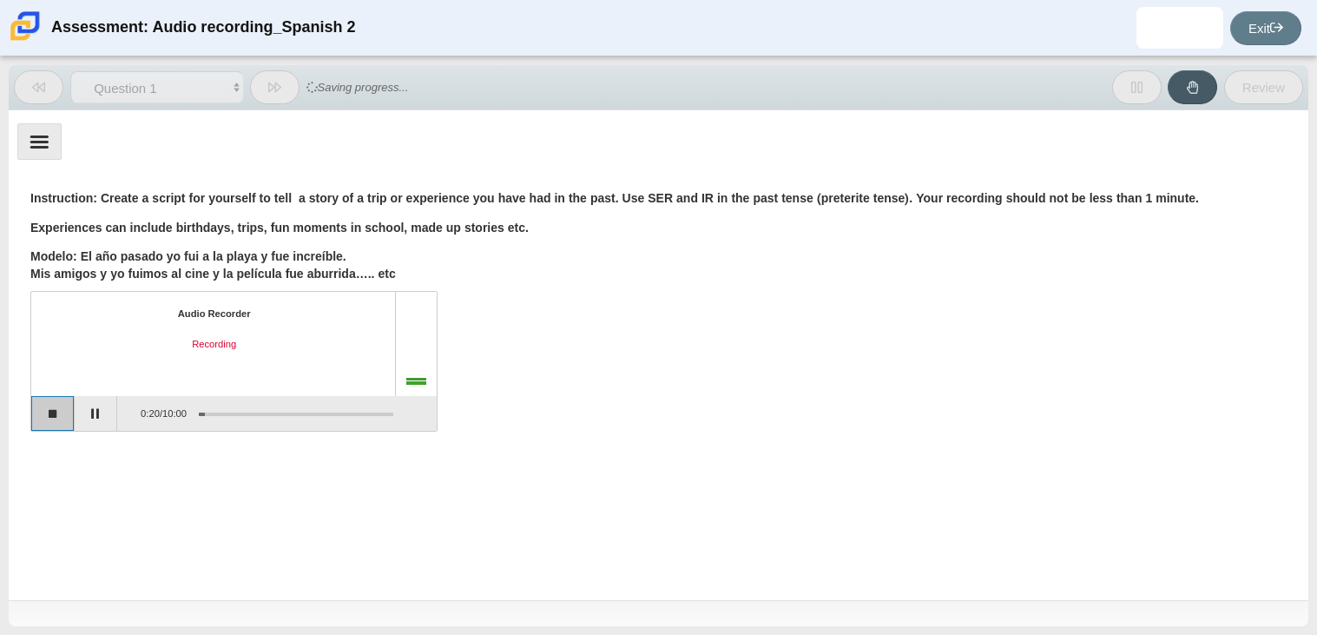
click at [60, 417] on button "Stop recording" at bounding box center [52, 413] width 43 height 35
click at [71, 413] on button "Start recording" at bounding box center [52, 413] width 43 height 35
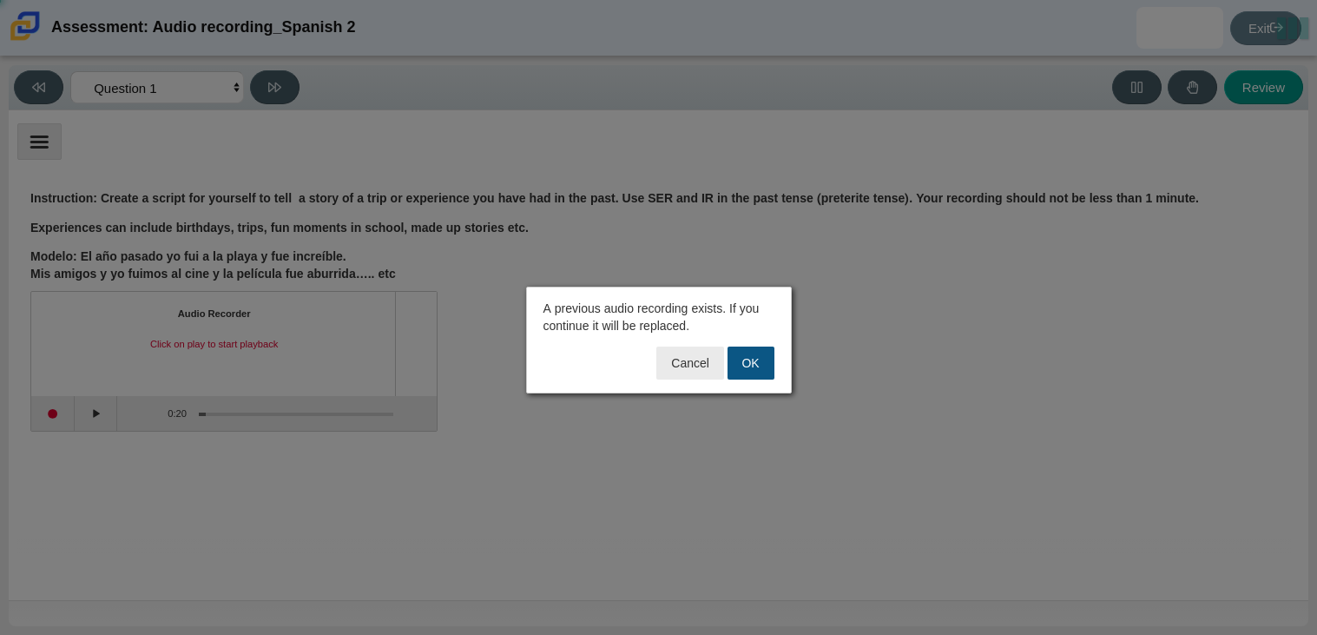
click at [682, 350] on button "OK" at bounding box center [751, 362] width 47 height 33
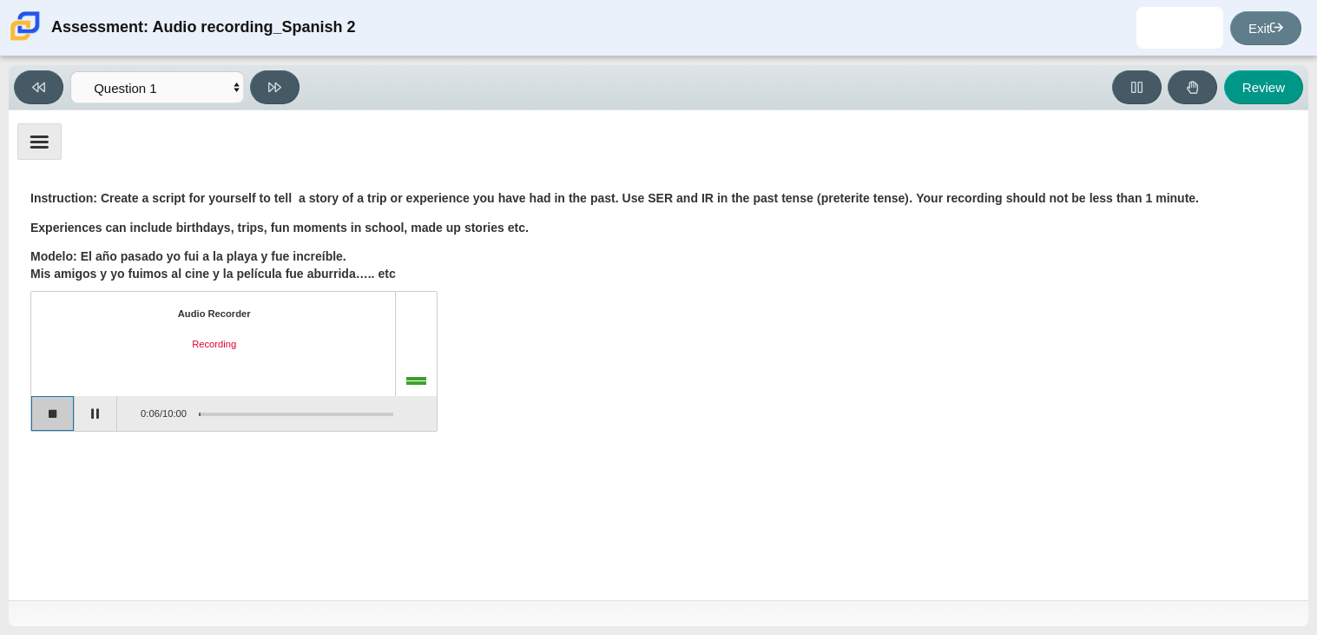
click at [56, 417] on button "Stop recording" at bounding box center [52, 413] width 43 height 35
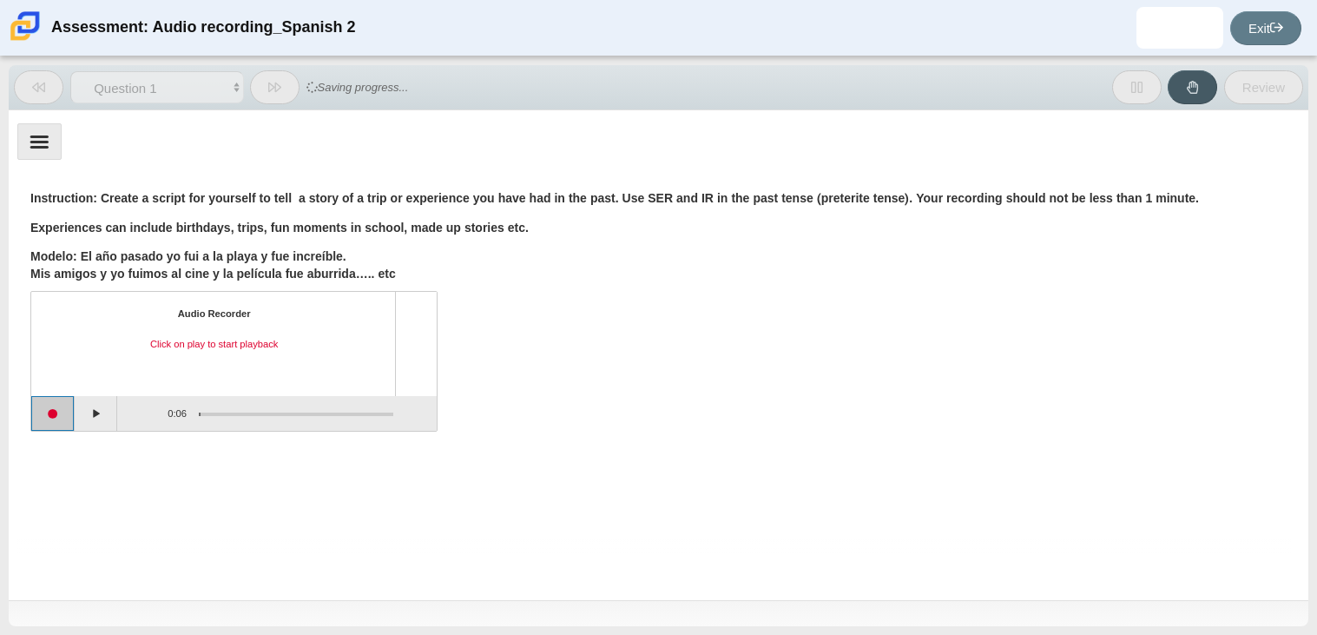
click at [49, 418] on button "Start recording" at bounding box center [52, 413] width 43 height 35
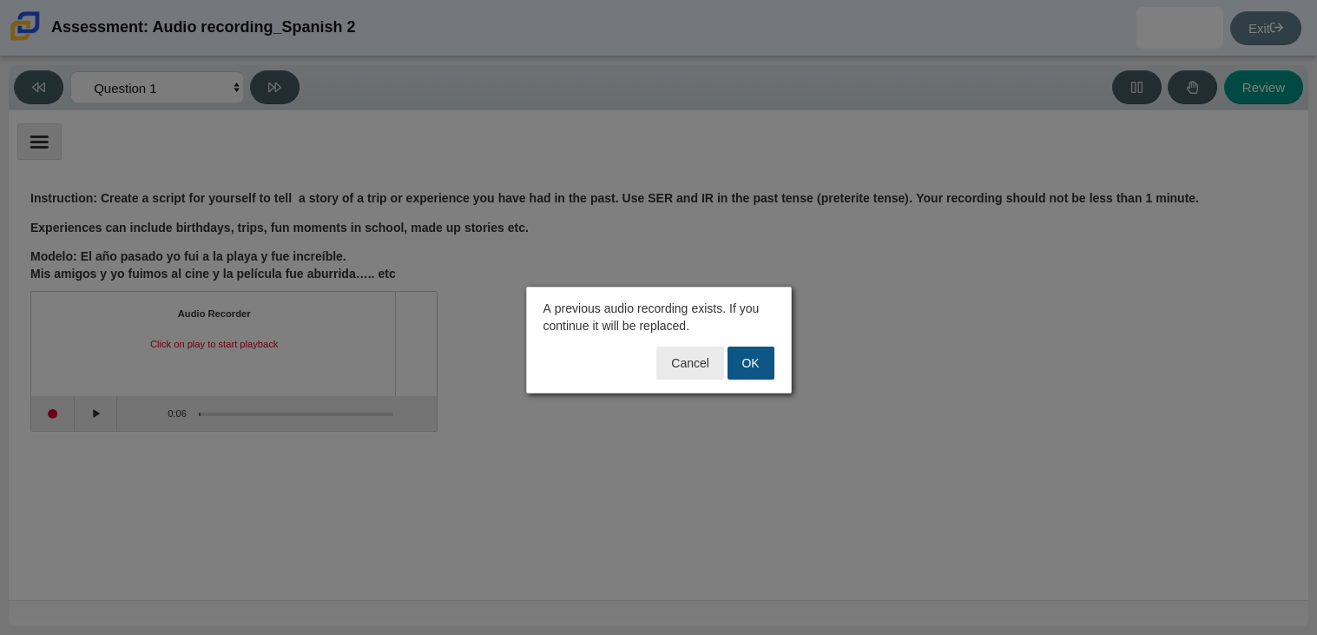
click at [682, 369] on button "OK" at bounding box center [751, 362] width 47 height 33
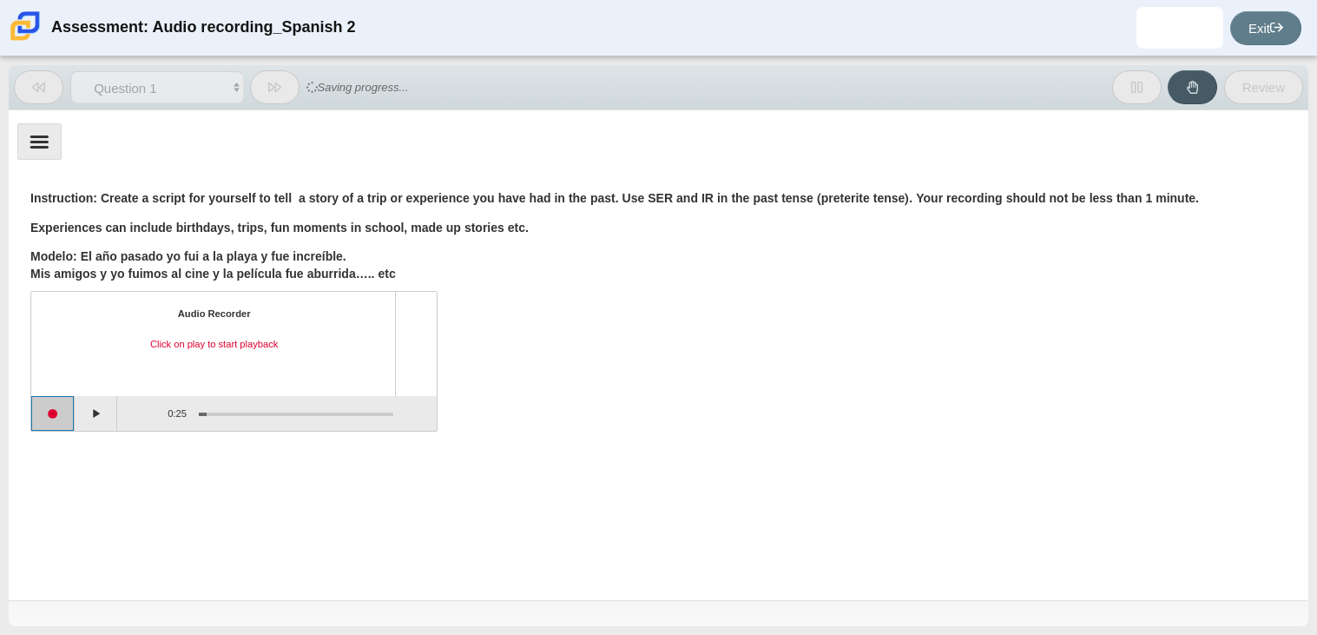
click at [46, 425] on button "Start recording" at bounding box center [52, 413] width 43 height 35
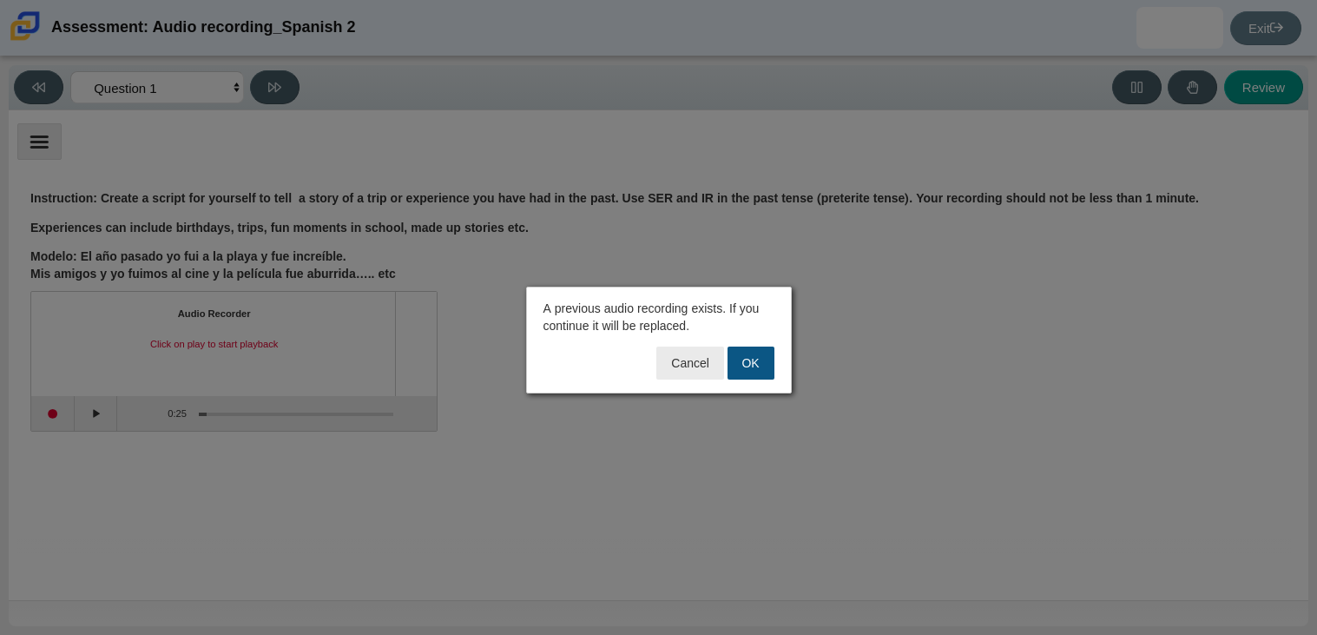
click at [682, 368] on button "OK" at bounding box center [751, 362] width 47 height 33
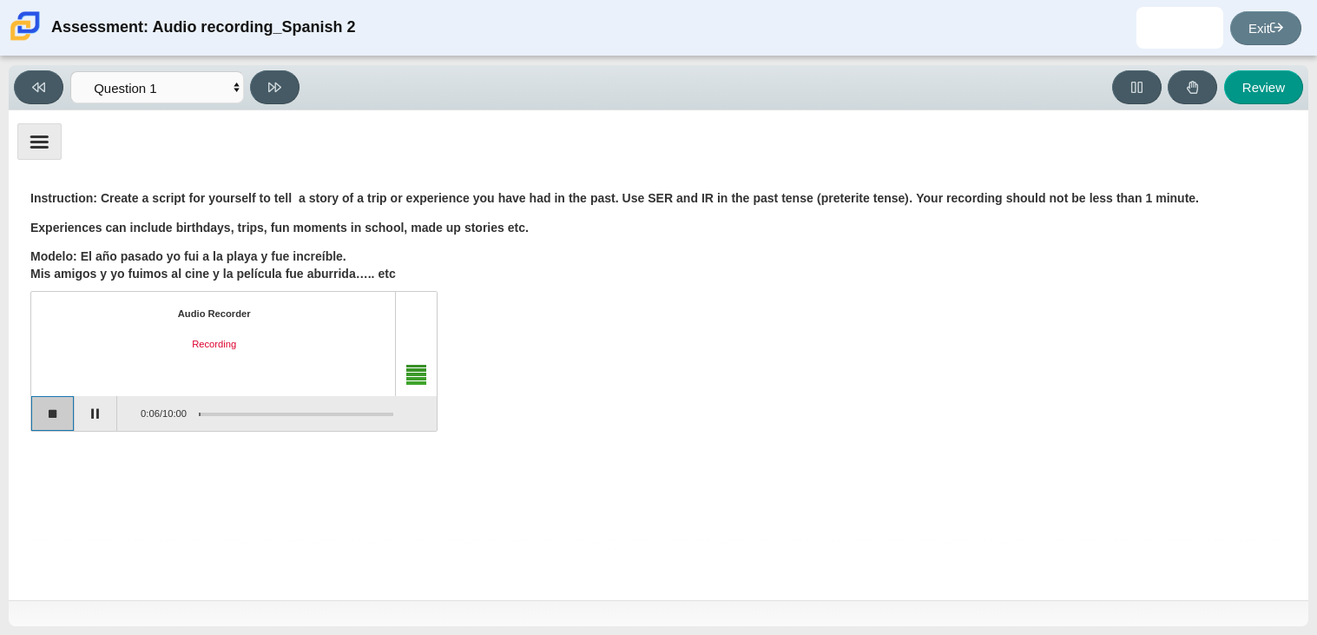
click at [56, 417] on button "Stop recording" at bounding box center [52, 413] width 43 height 35
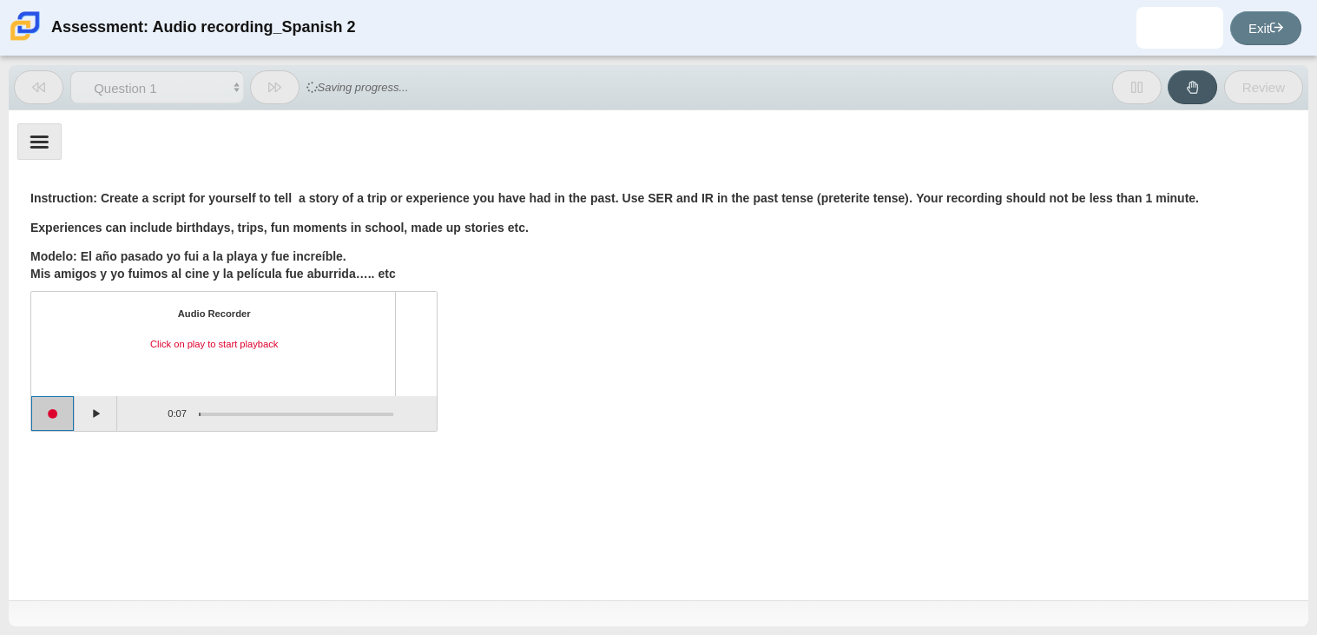
click at [63, 409] on button "Start recording" at bounding box center [52, 413] width 43 height 35
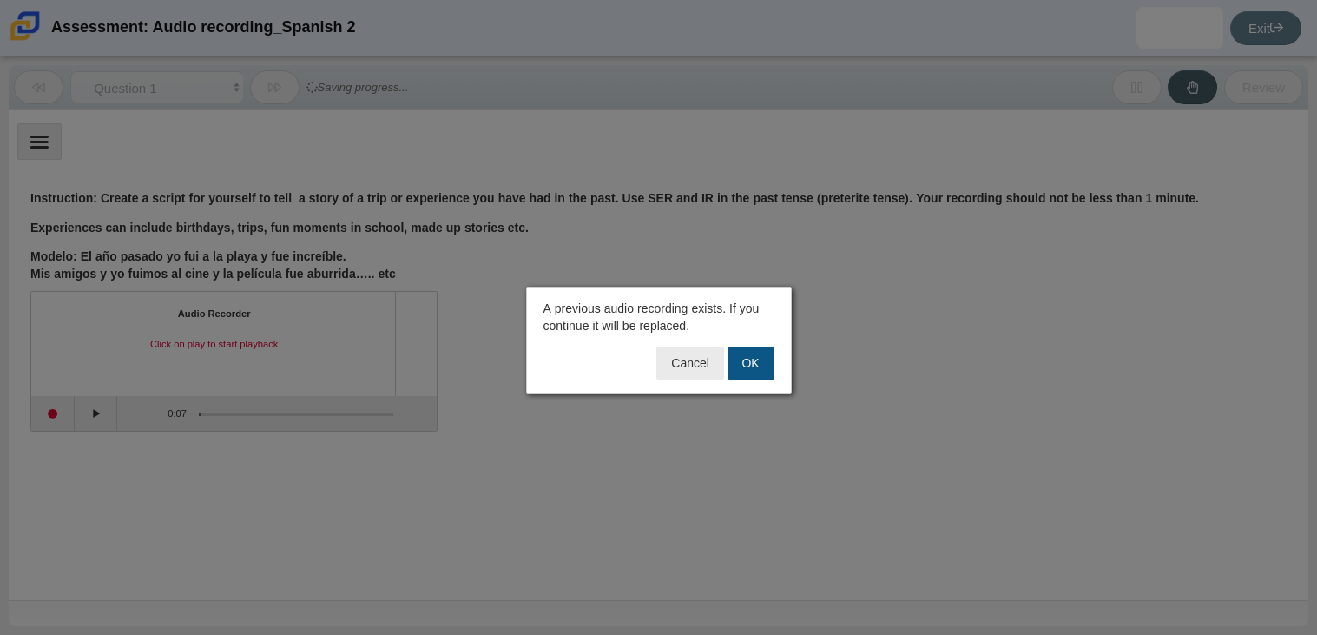
click at [682, 350] on button "OK" at bounding box center [751, 362] width 47 height 33
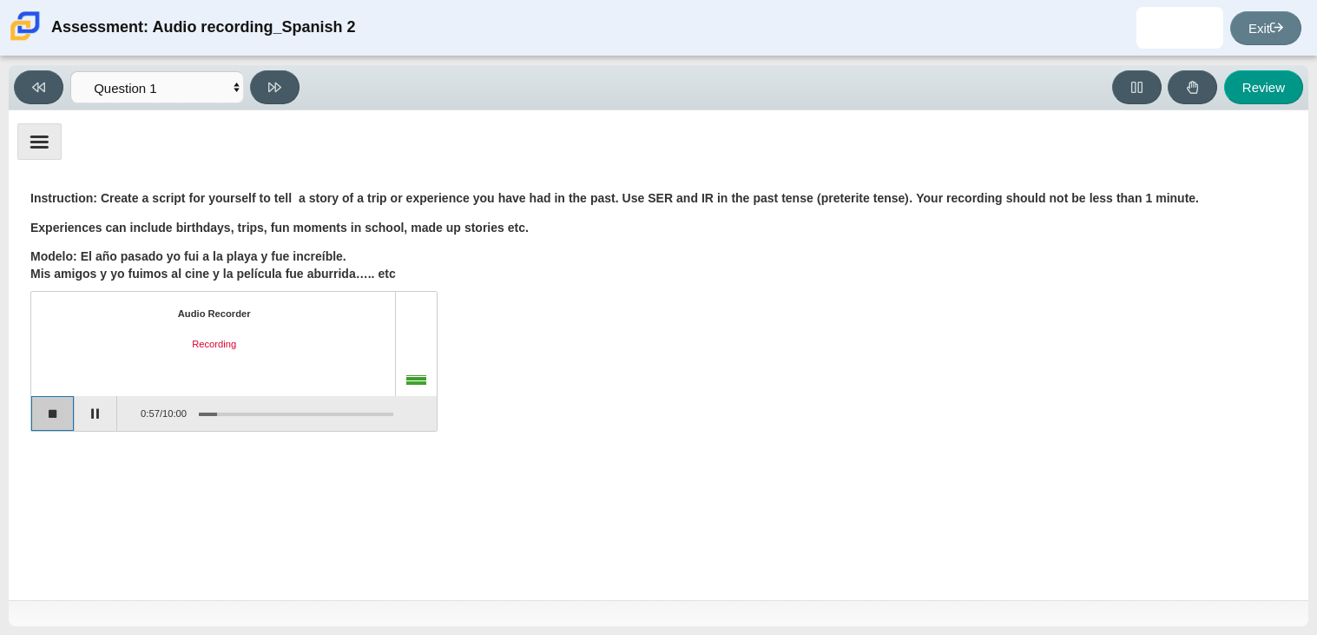
click at [54, 412] on button "Stop recording" at bounding box center [52, 413] width 43 height 35
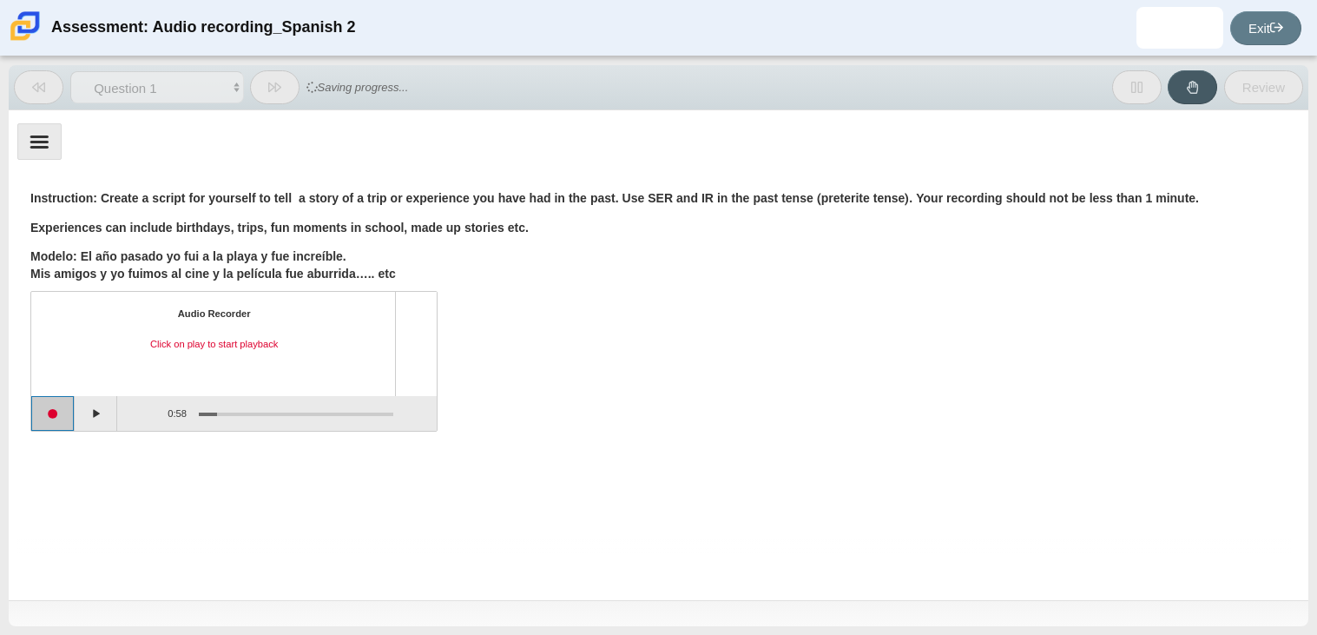
click at [63, 416] on button "Start recording" at bounding box center [52, 413] width 43 height 35
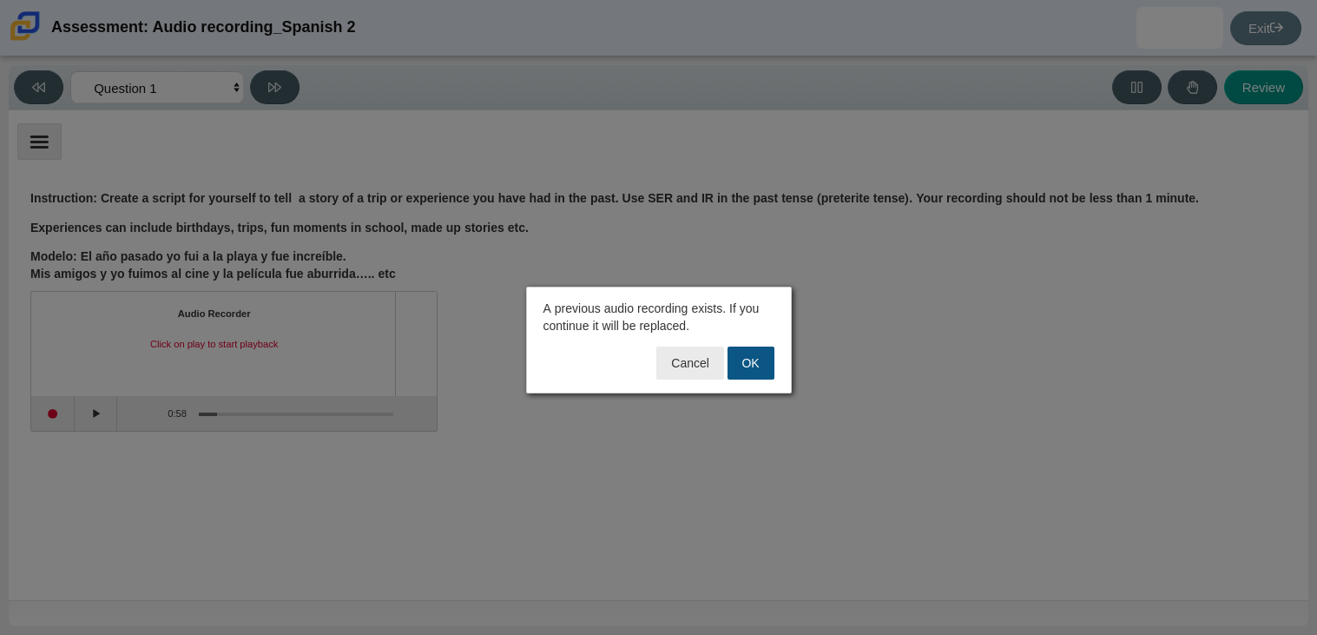
click at [682, 352] on button "OK" at bounding box center [751, 362] width 47 height 33
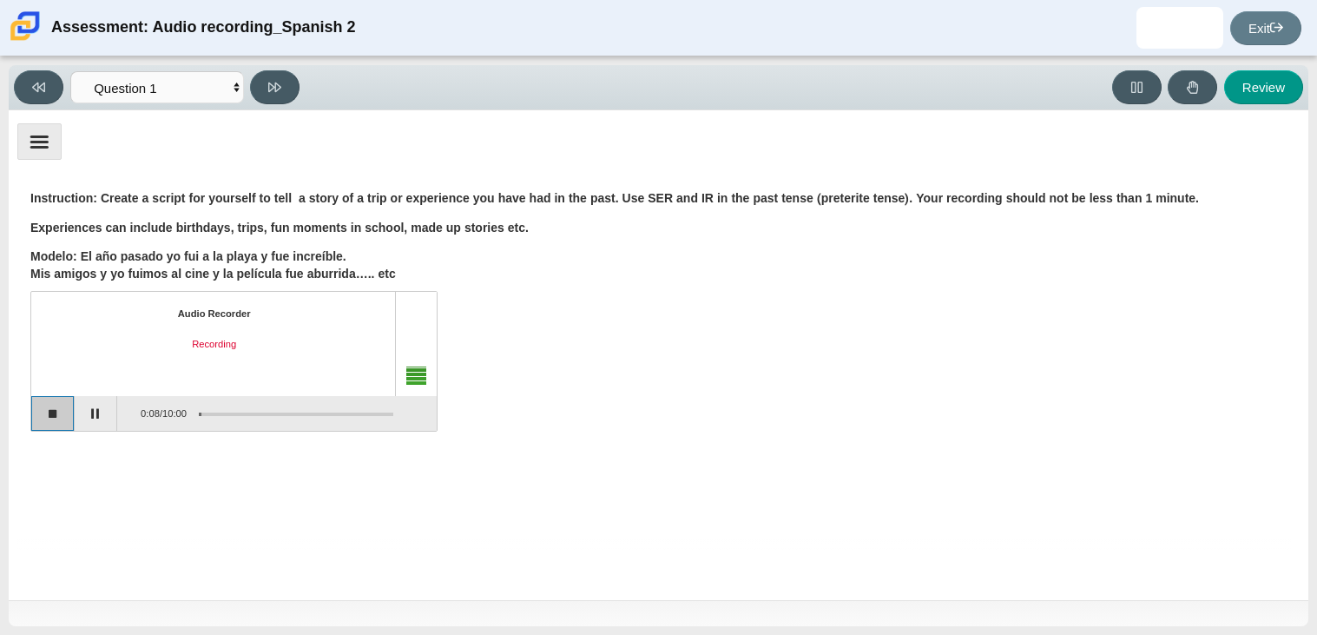
click at [41, 412] on button "Stop recording" at bounding box center [52, 413] width 43 height 35
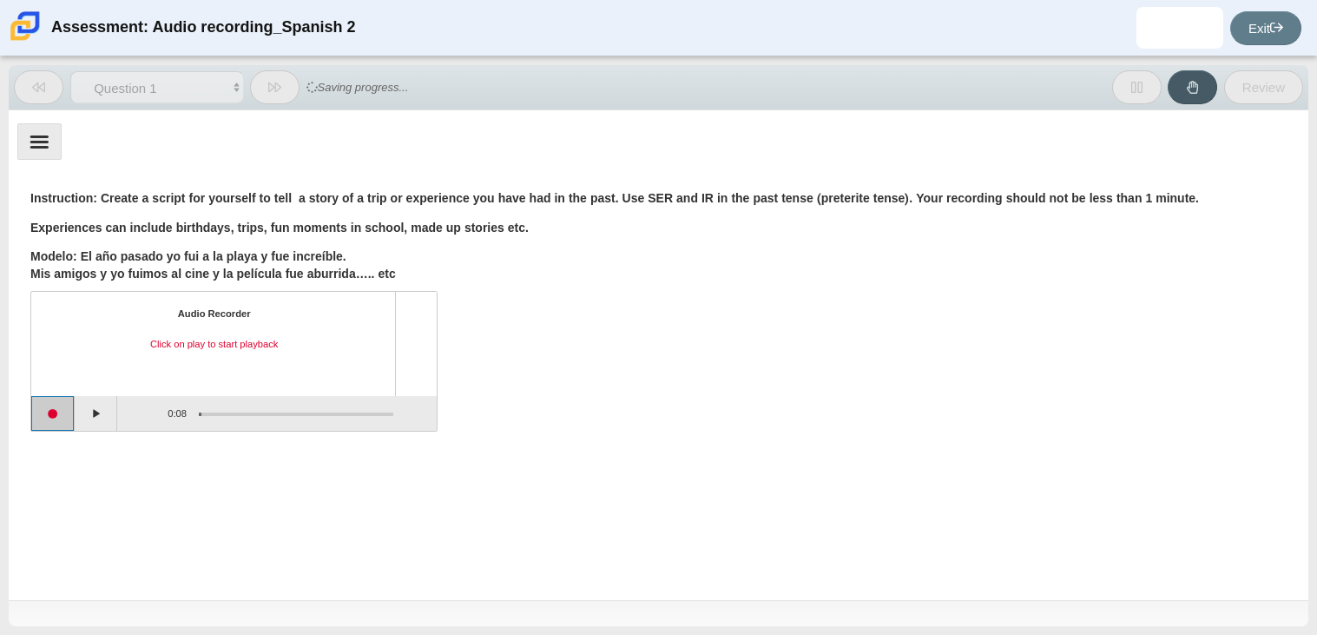
click at [68, 412] on button "Start recording" at bounding box center [52, 413] width 43 height 35
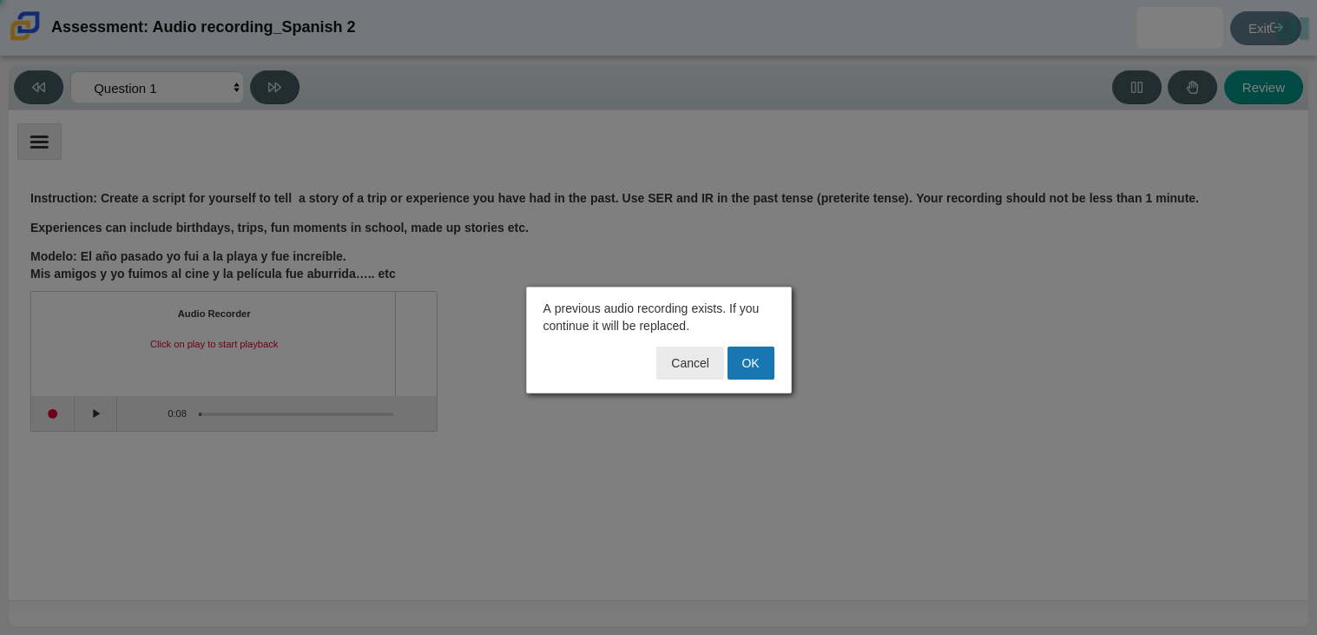
click button "OK" at bounding box center [751, 362] width 47 height 33
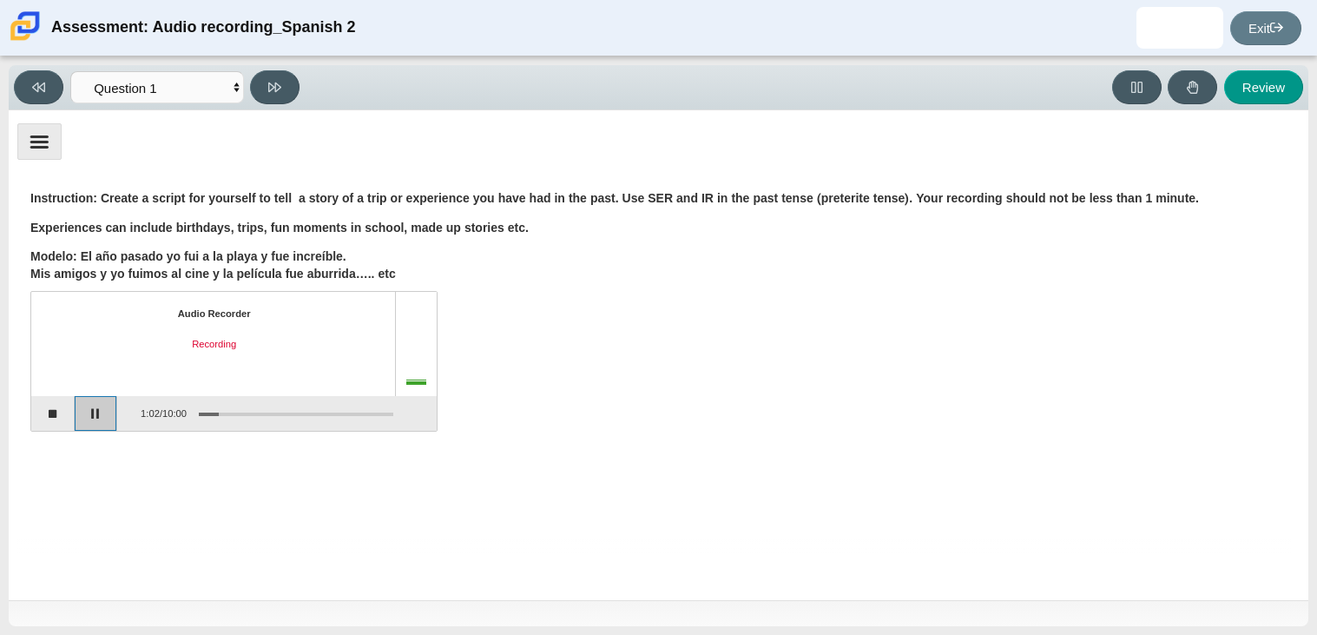
click at [83, 413] on button "Pause" at bounding box center [96, 413] width 43 height 35
click at [265, 452] on div "Question Instruction: Create a script for yourself to tell a story of a trip or…" at bounding box center [658, 314] width 1282 height 282
click at [682, 76] on button "Review" at bounding box center [1263, 87] width 79 height 34
select select "review"
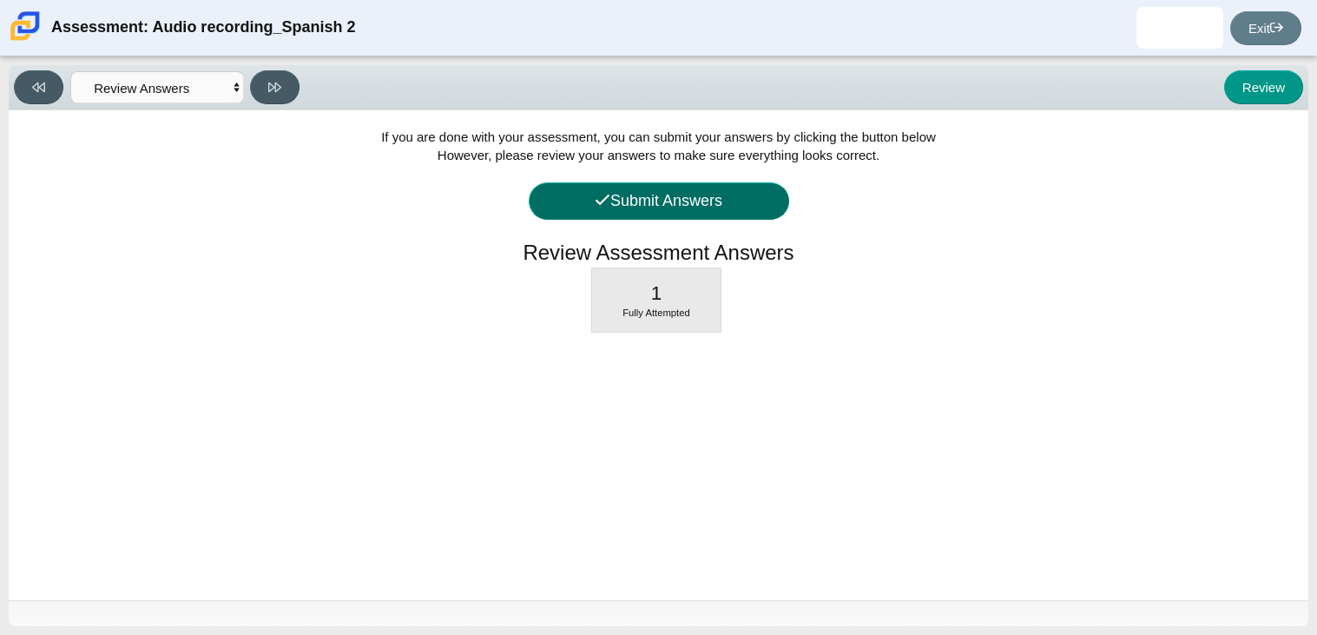
click at [602, 183] on button "Submit Answers" at bounding box center [659, 200] width 260 height 37
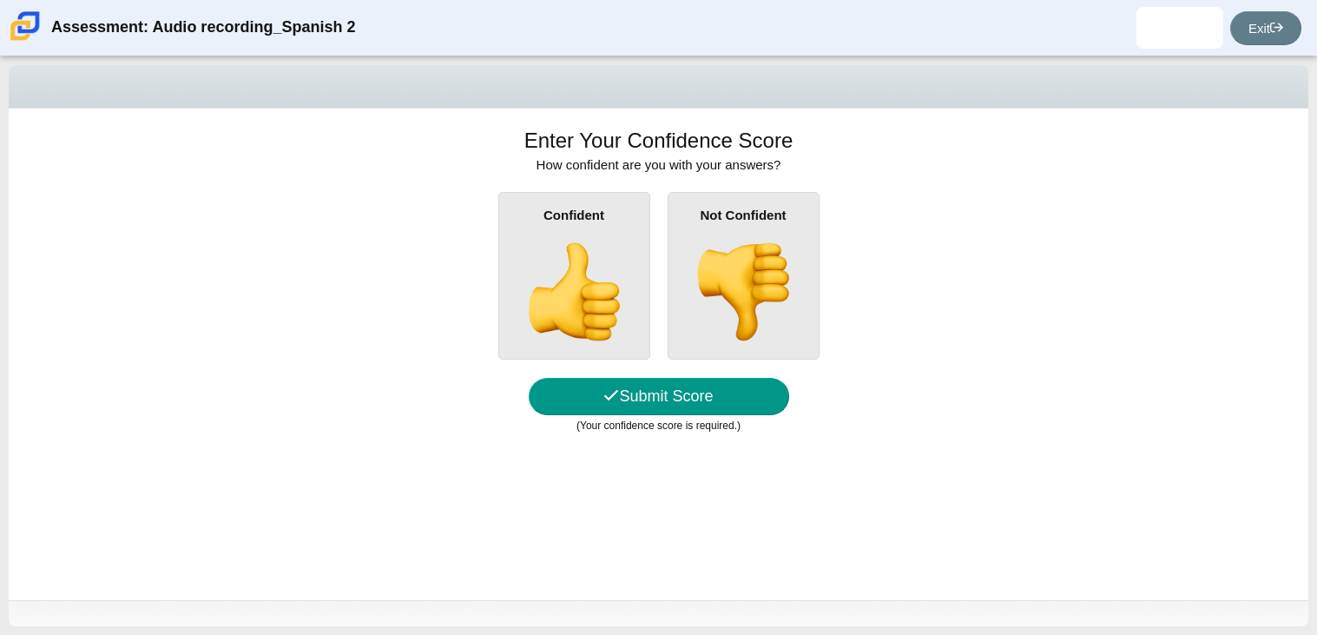
click at [613, 300] on img at bounding box center [573, 291] width 99 height 99
click at [0, 0] on input "Confident" at bounding box center [0, 0] width 0 height 0
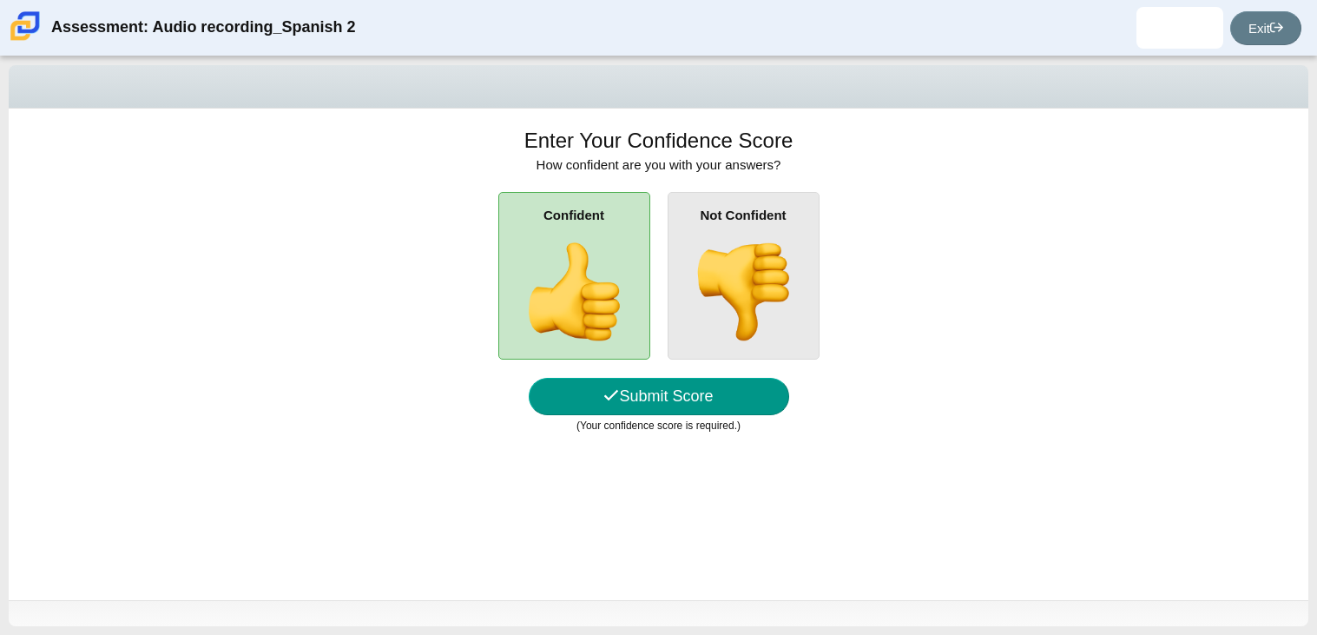
click at [682, 375] on div "Enter Your Confidence Score How confident are you with your answers? Confident …" at bounding box center [659, 354] width 1300 height 491
click at [682, 385] on button "Submit Score" at bounding box center [659, 396] width 260 height 37
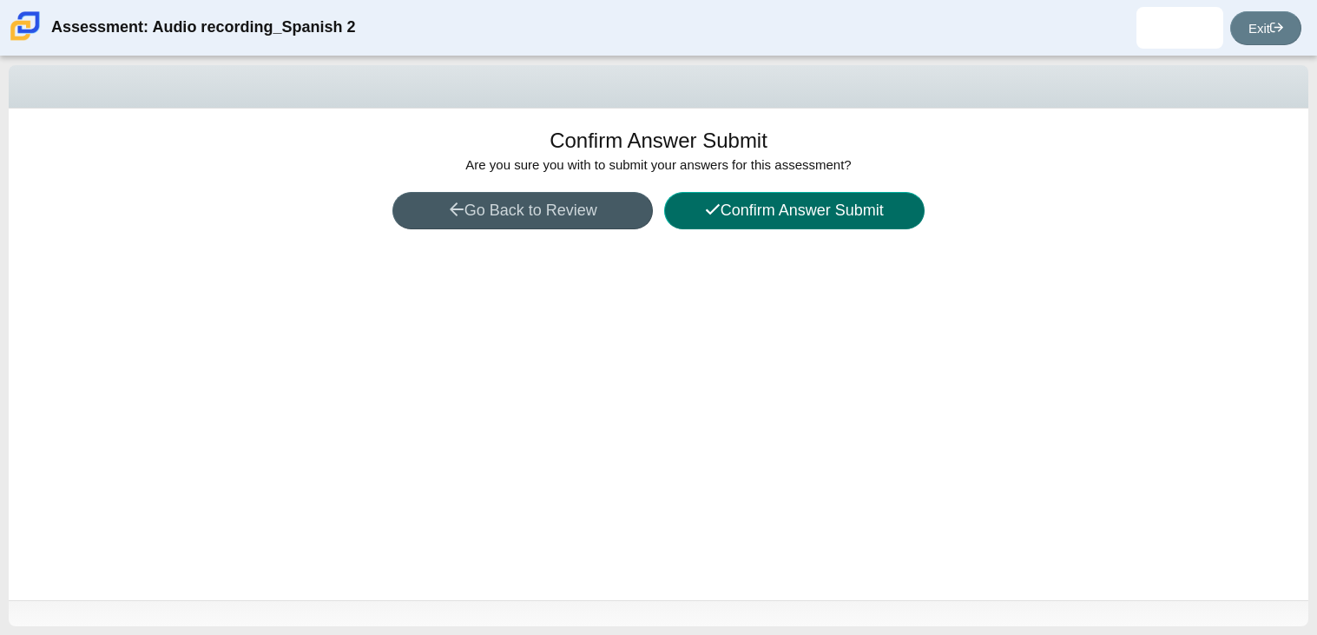
click at [682, 224] on button "Confirm Answer Submit" at bounding box center [794, 210] width 260 height 37
